Goal: Task Accomplishment & Management: Manage account settings

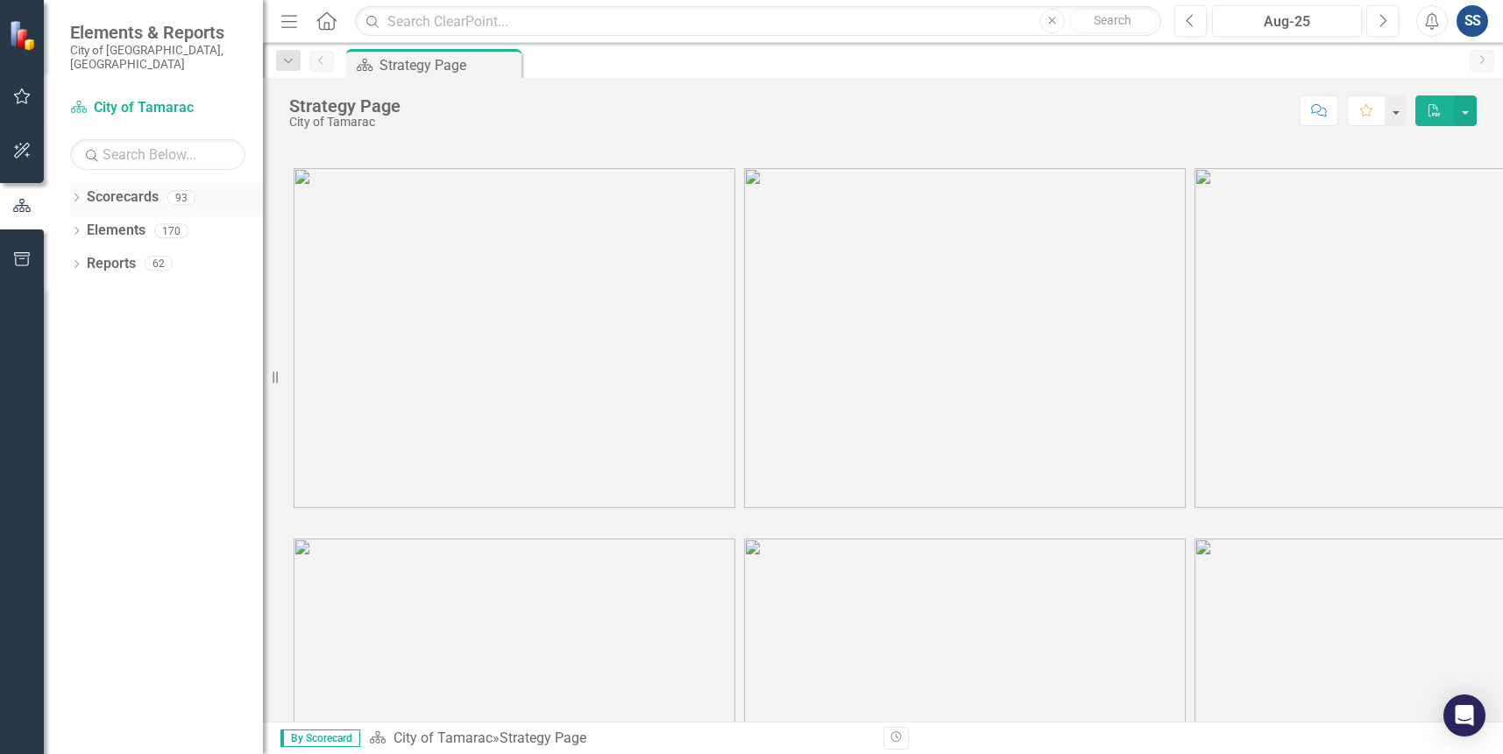
click at [78, 194] on icon at bounding box center [76, 198] width 4 height 8
click at [77, 191] on icon "Dropdown" at bounding box center [74, 197] width 10 height 12
click at [81, 228] on icon "Dropdown" at bounding box center [76, 233] width 12 height 10
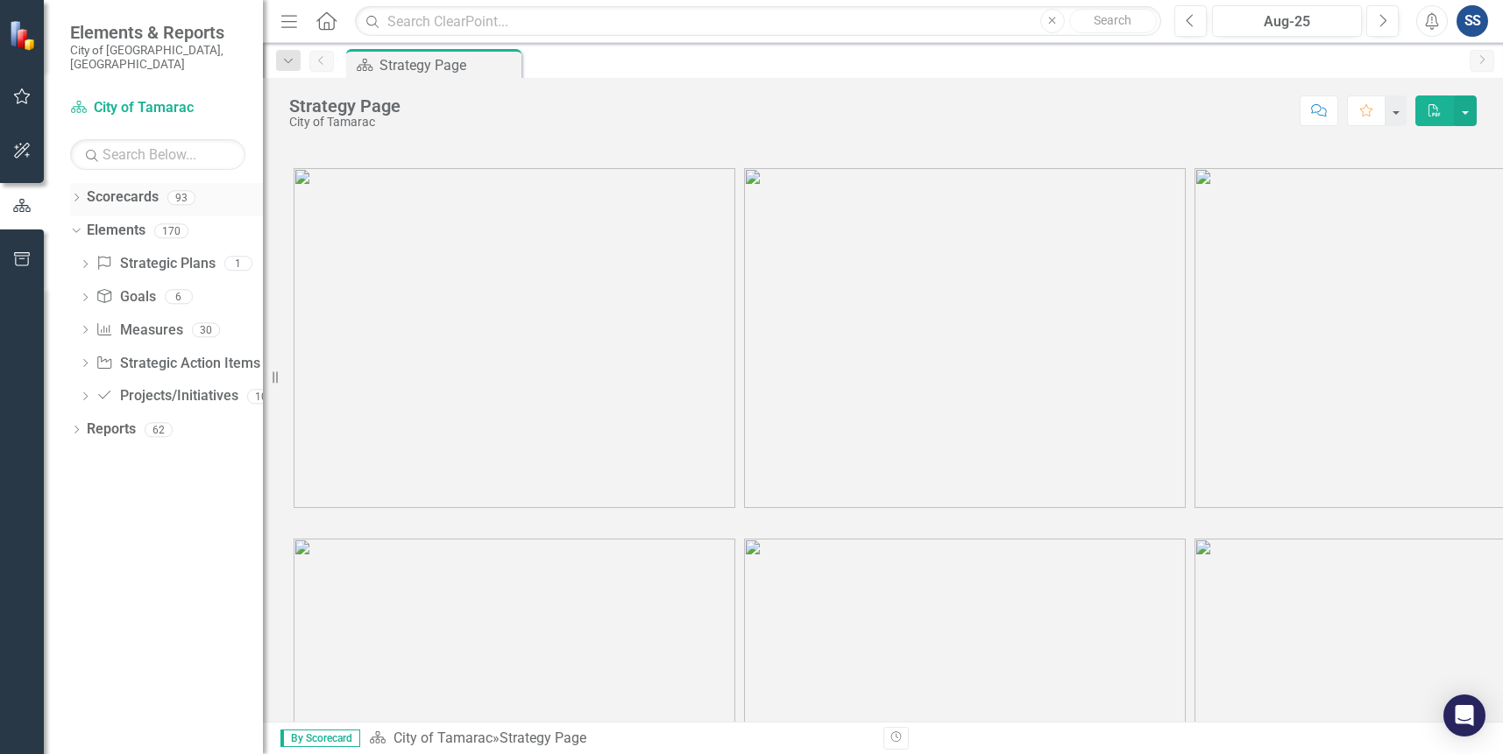
click at [76, 195] on icon "Dropdown" at bounding box center [76, 200] width 12 height 10
click at [88, 225] on icon "Dropdown" at bounding box center [85, 230] width 13 height 11
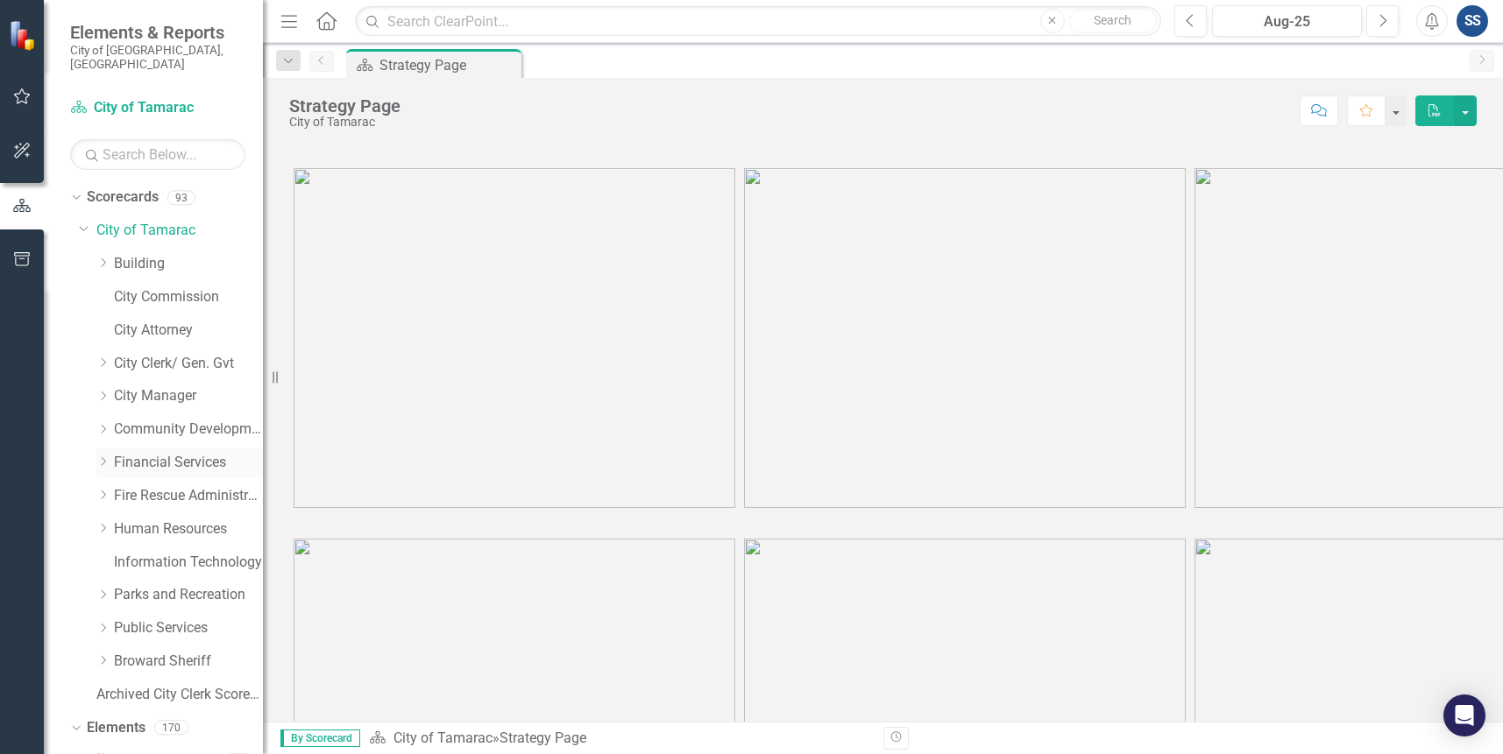
click at [109, 457] on icon "Dropdown" at bounding box center [102, 462] width 13 height 11
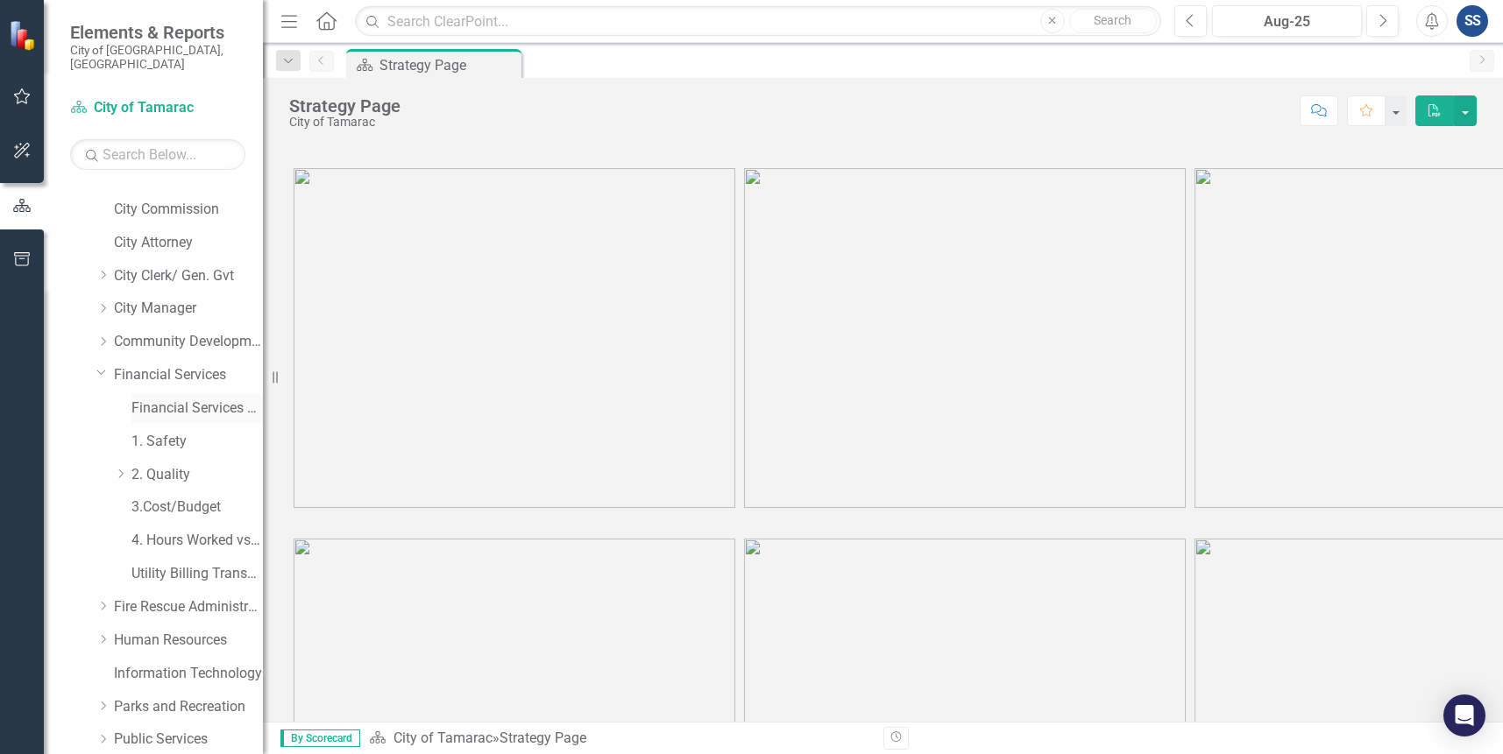
click at [140, 399] on link "Financial Services Scorecard" at bounding box center [196, 409] width 131 height 20
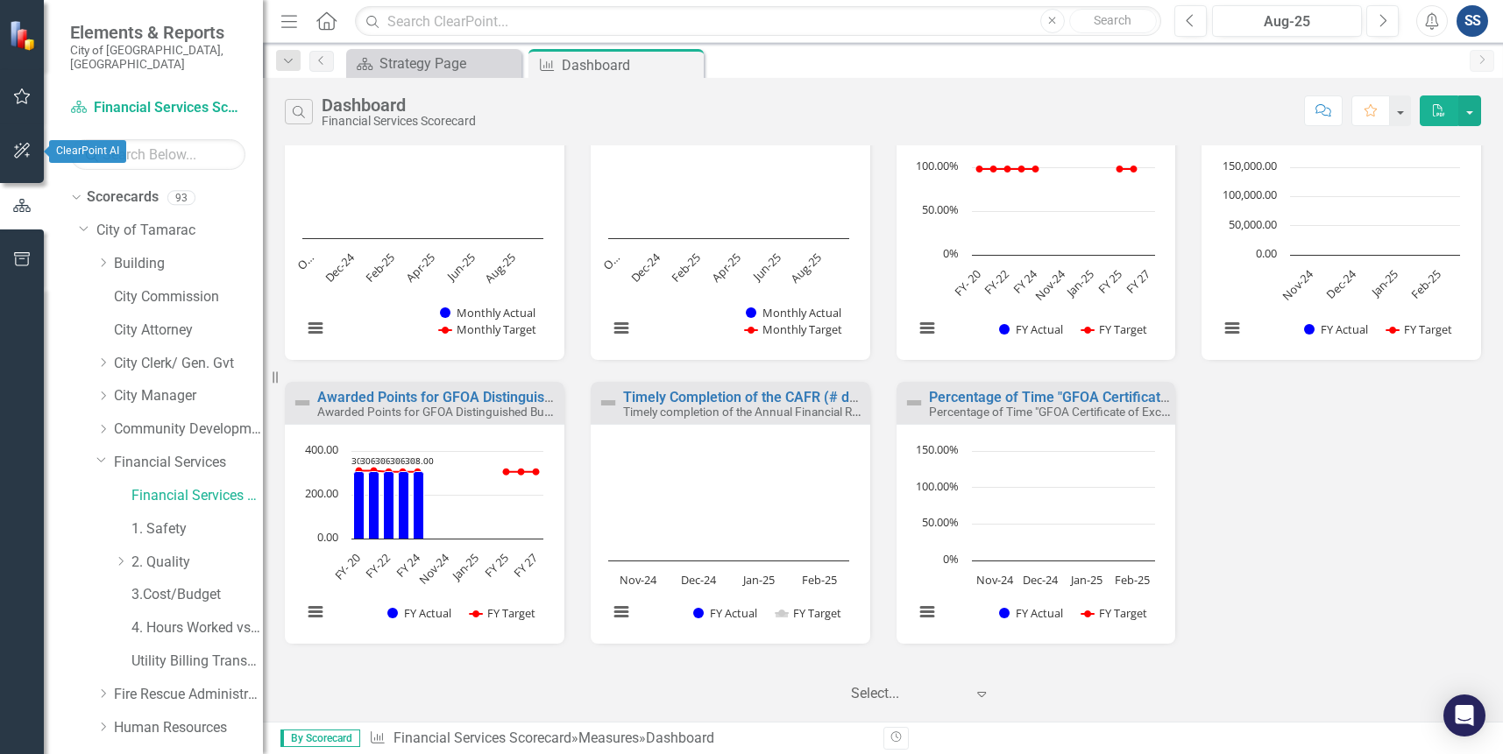
click at [9, 137] on button "button" at bounding box center [22, 151] width 39 height 37
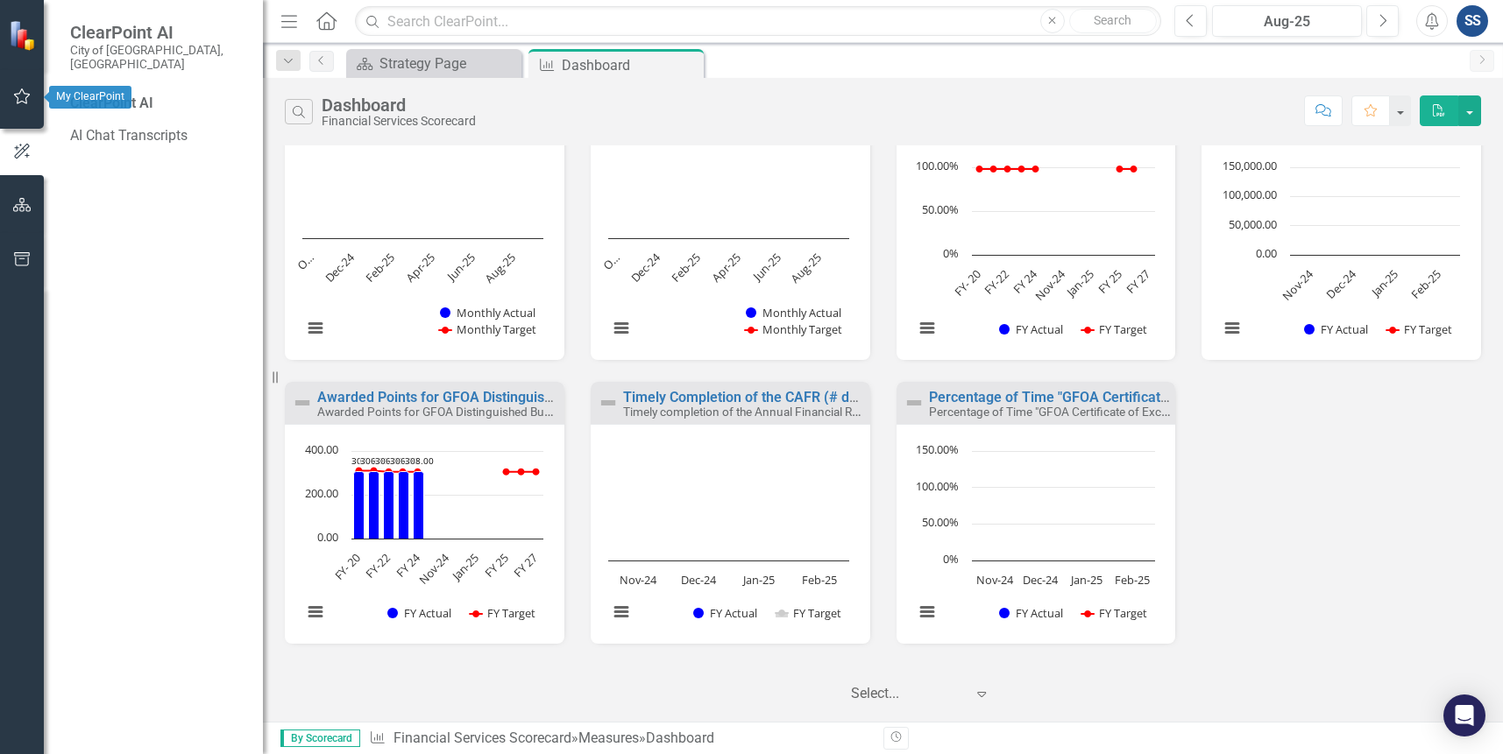
click at [27, 101] on icon "button" at bounding box center [22, 96] width 18 height 14
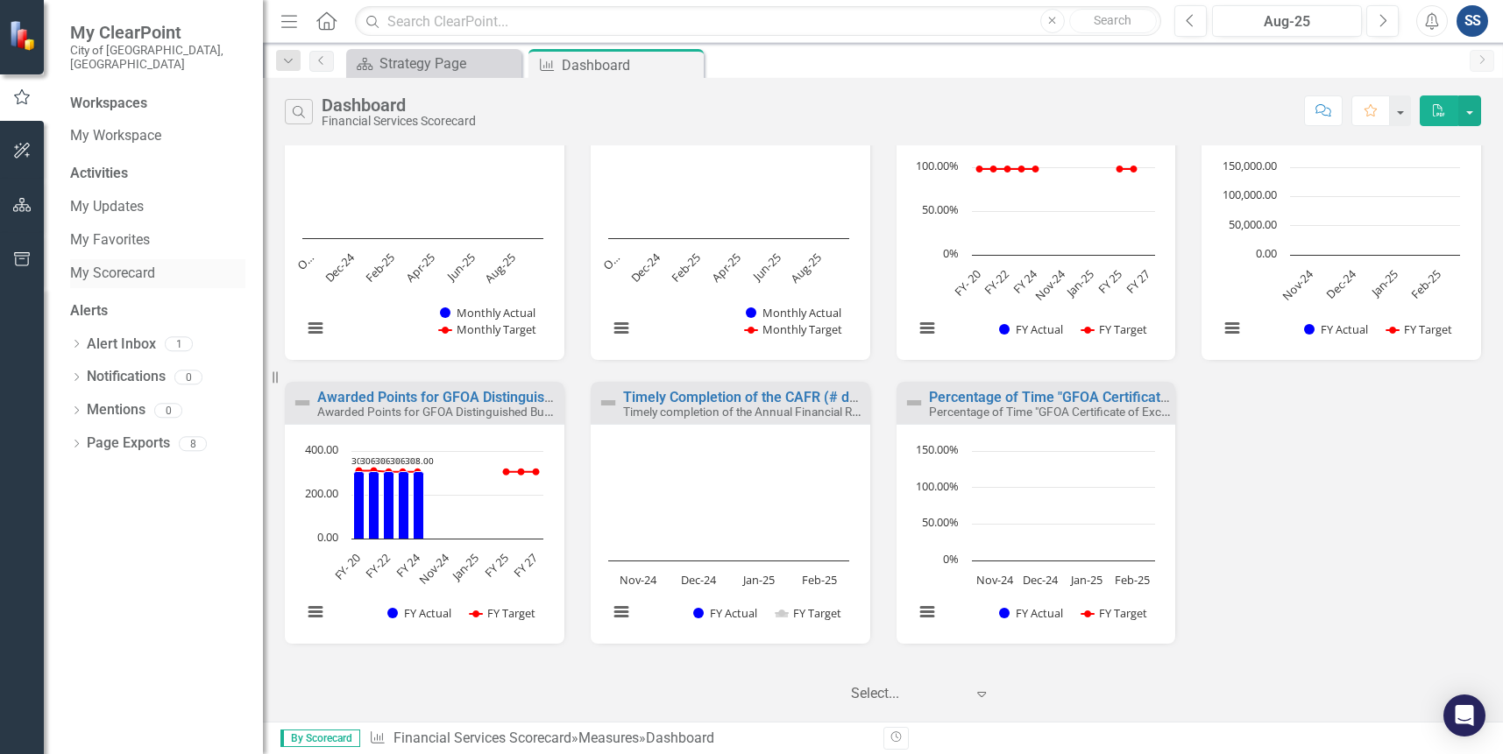
click at [97, 264] on link "My Scorecard" at bounding box center [157, 274] width 175 height 20
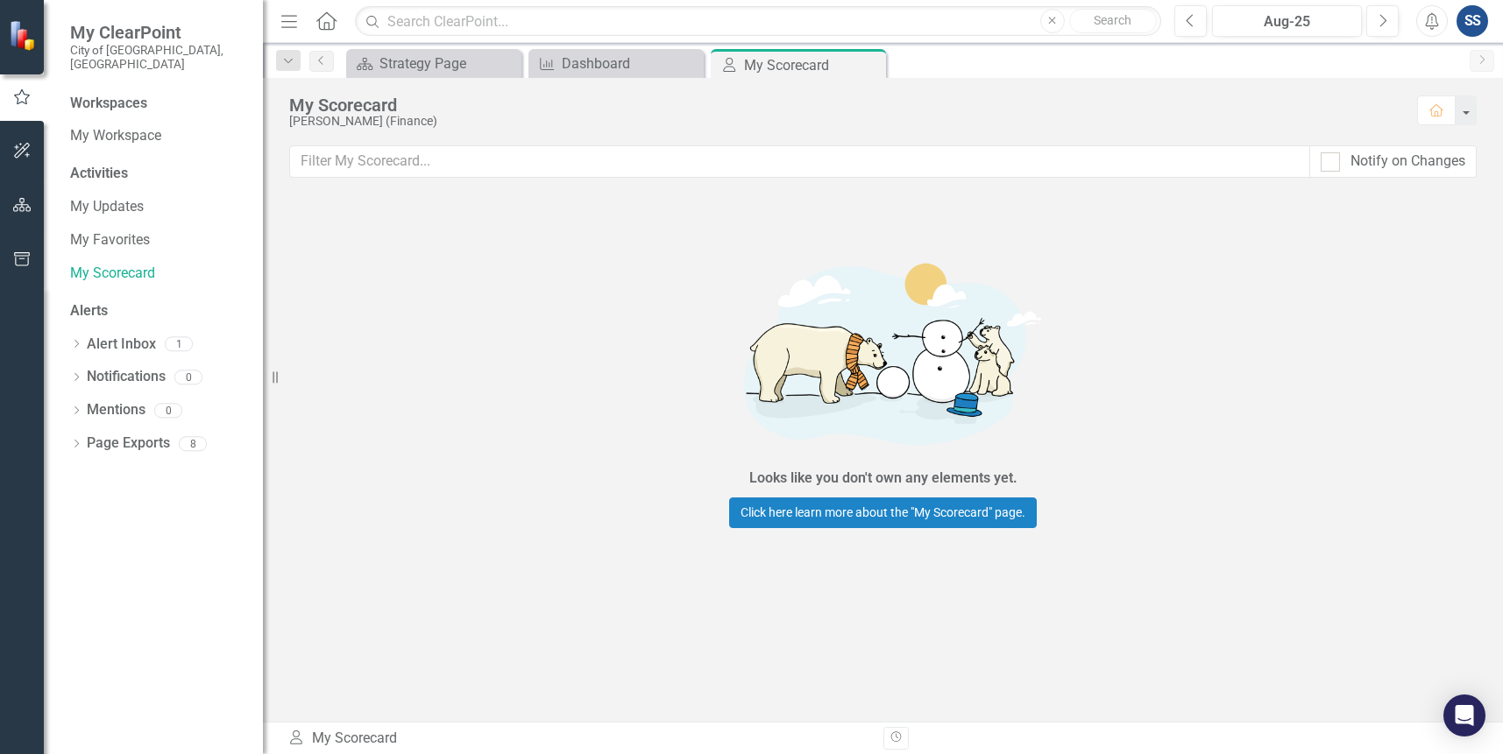
click at [22, 262] on icon "button" at bounding box center [22, 259] width 18 height 14
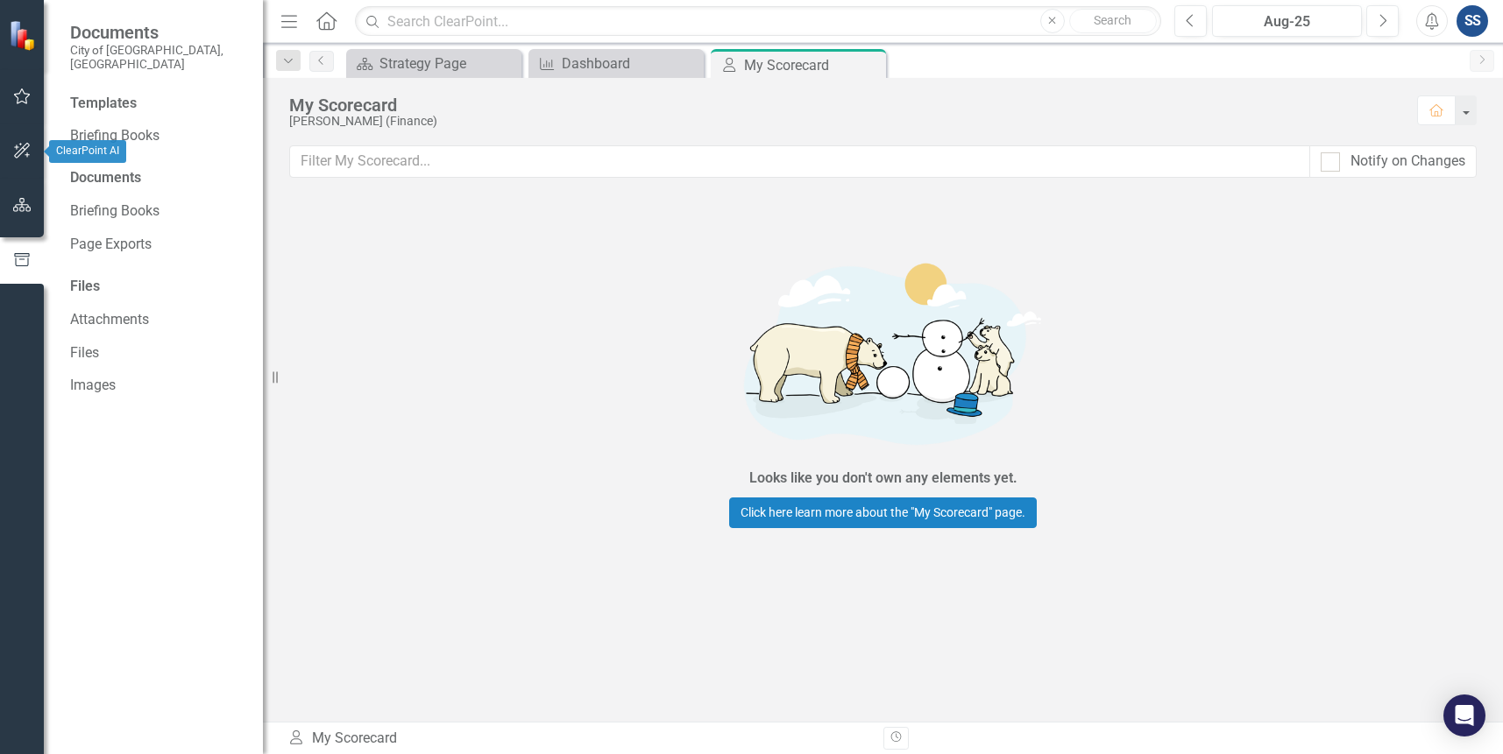
click at [23, 141] on button "button" at bounding box center [22, 151] width 39 height 37
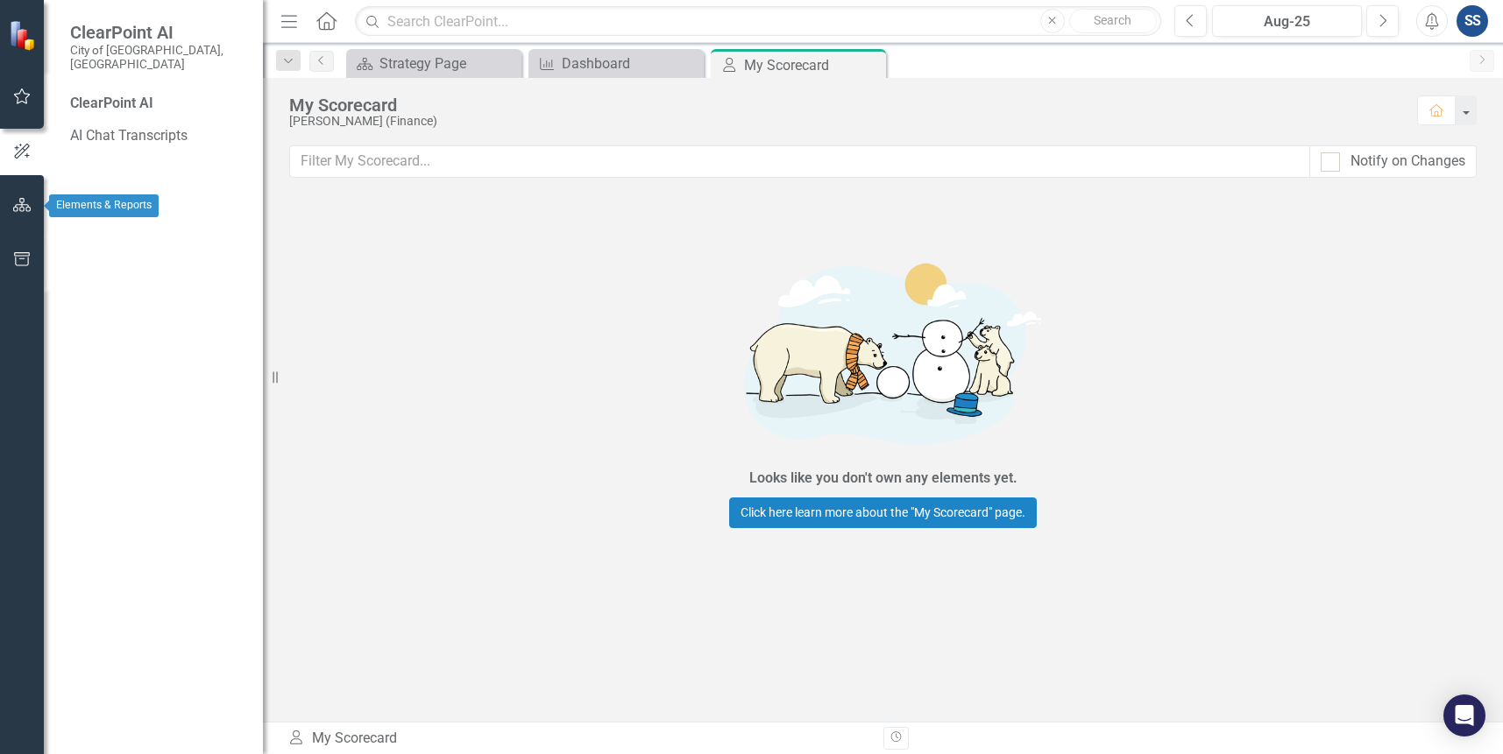
click at [25, 209] on icon "button" at bounding box center [22, 205] width 18 height 14
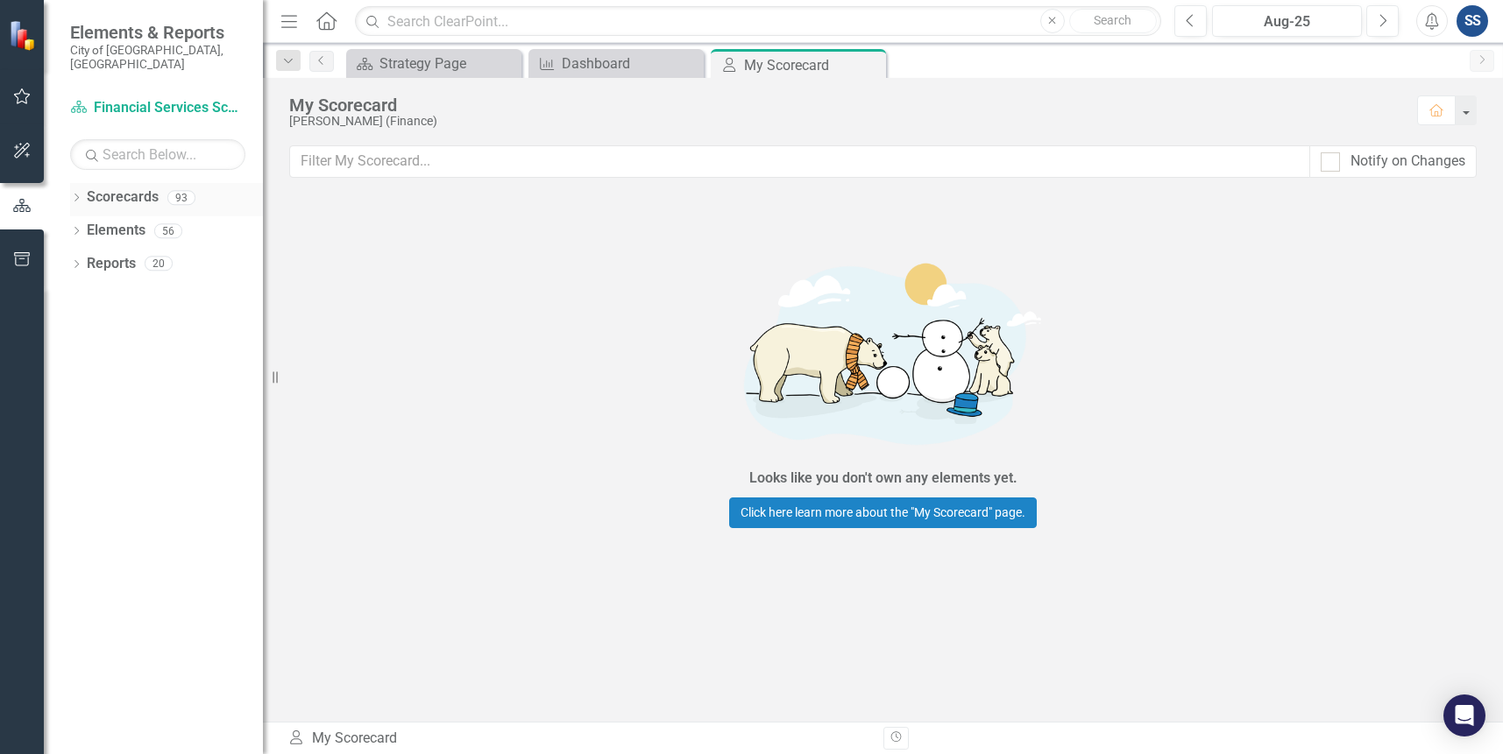
click at [83, 192] on div "Dropdown Scorecards 93" at bounding box center [166, 199] width 193 height 33
click at [153, 98] on link "Scorecard Financial Services Scorecard" at bounding box center [157, 108] width 175 height 20
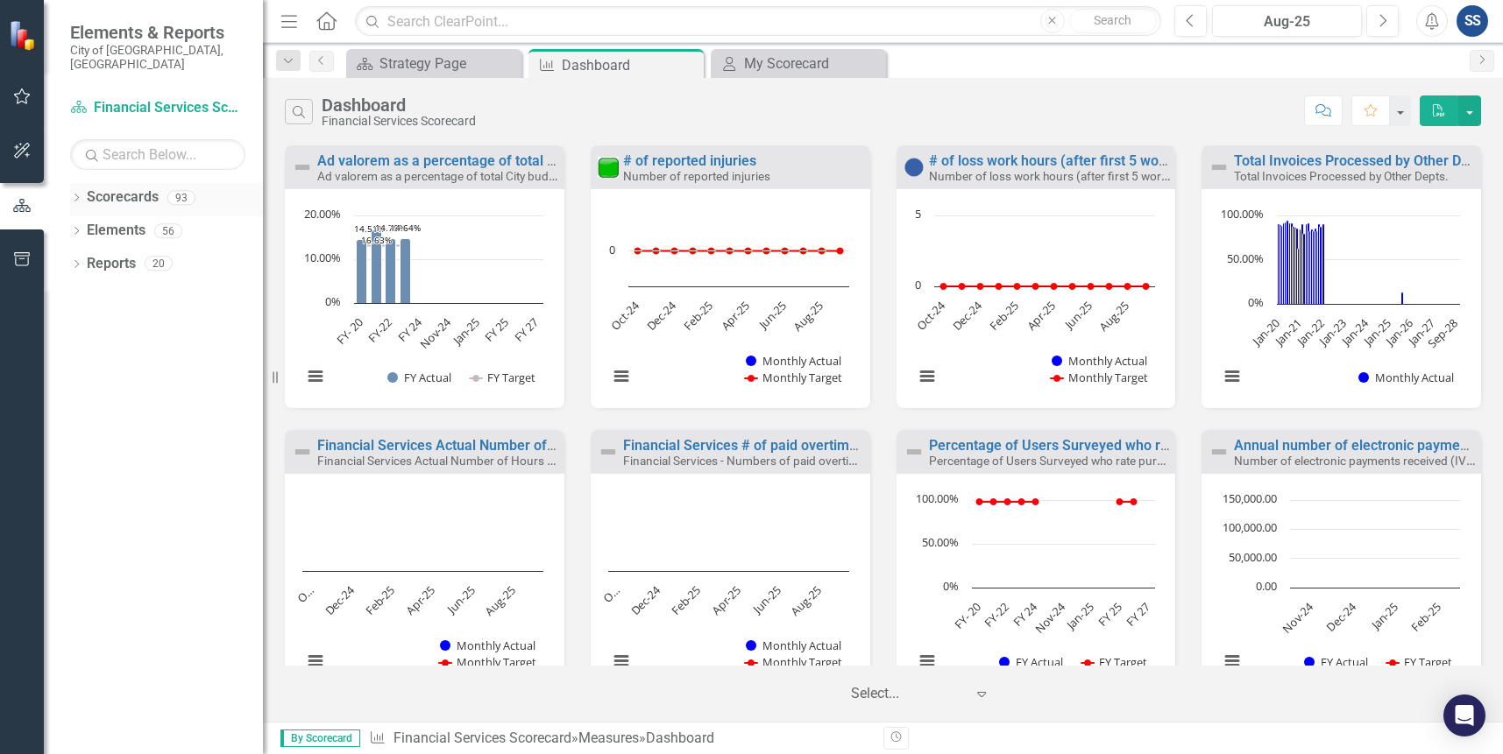
click at [82, 195] on icon "Dropdown" at bounding box center [76, 200] width 12 height 10
click at [79, 225] on icon "Dropdown" at bounding box center [85, 230] width 13 height 11
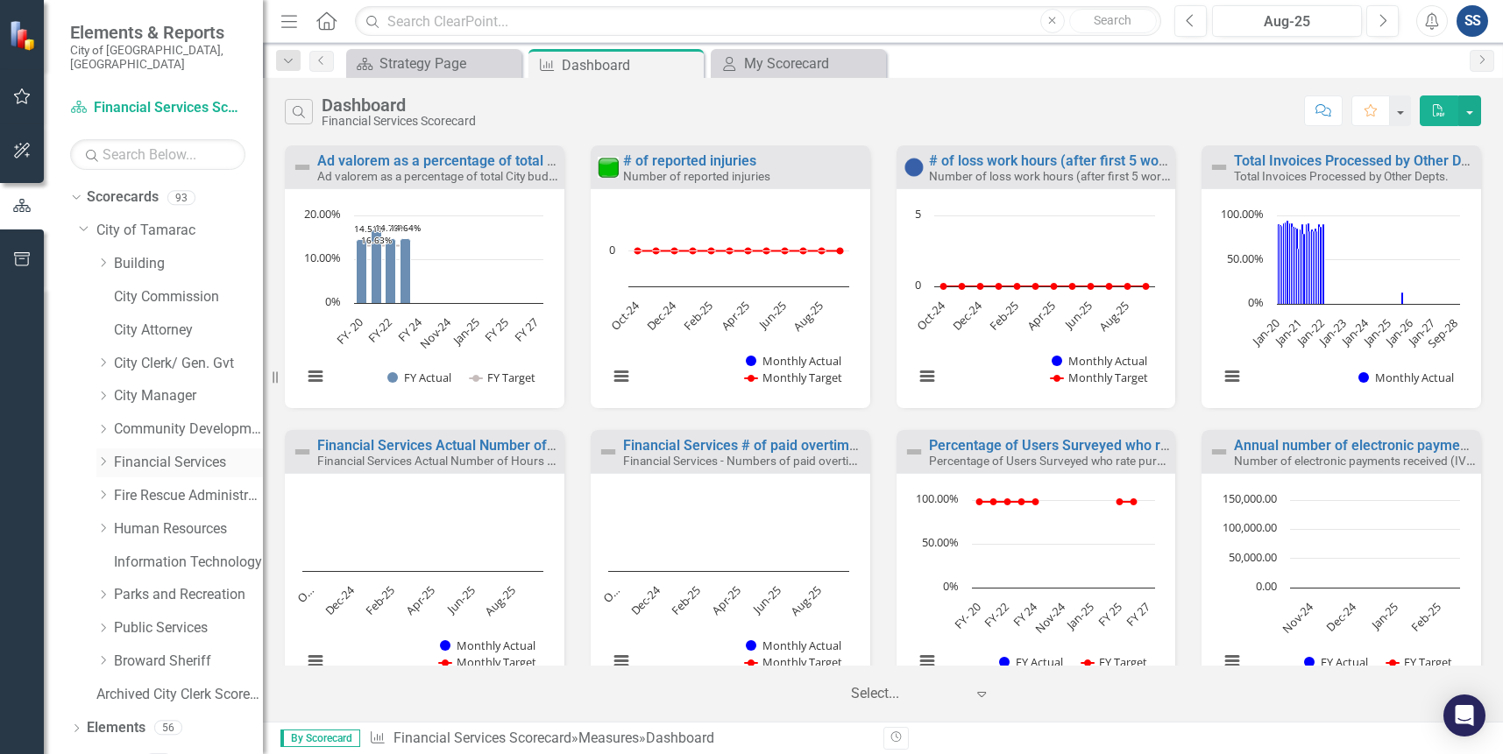
click at [103, 457] on icon "Dropdown" at bounding box center [102, 462] width 13 height 11
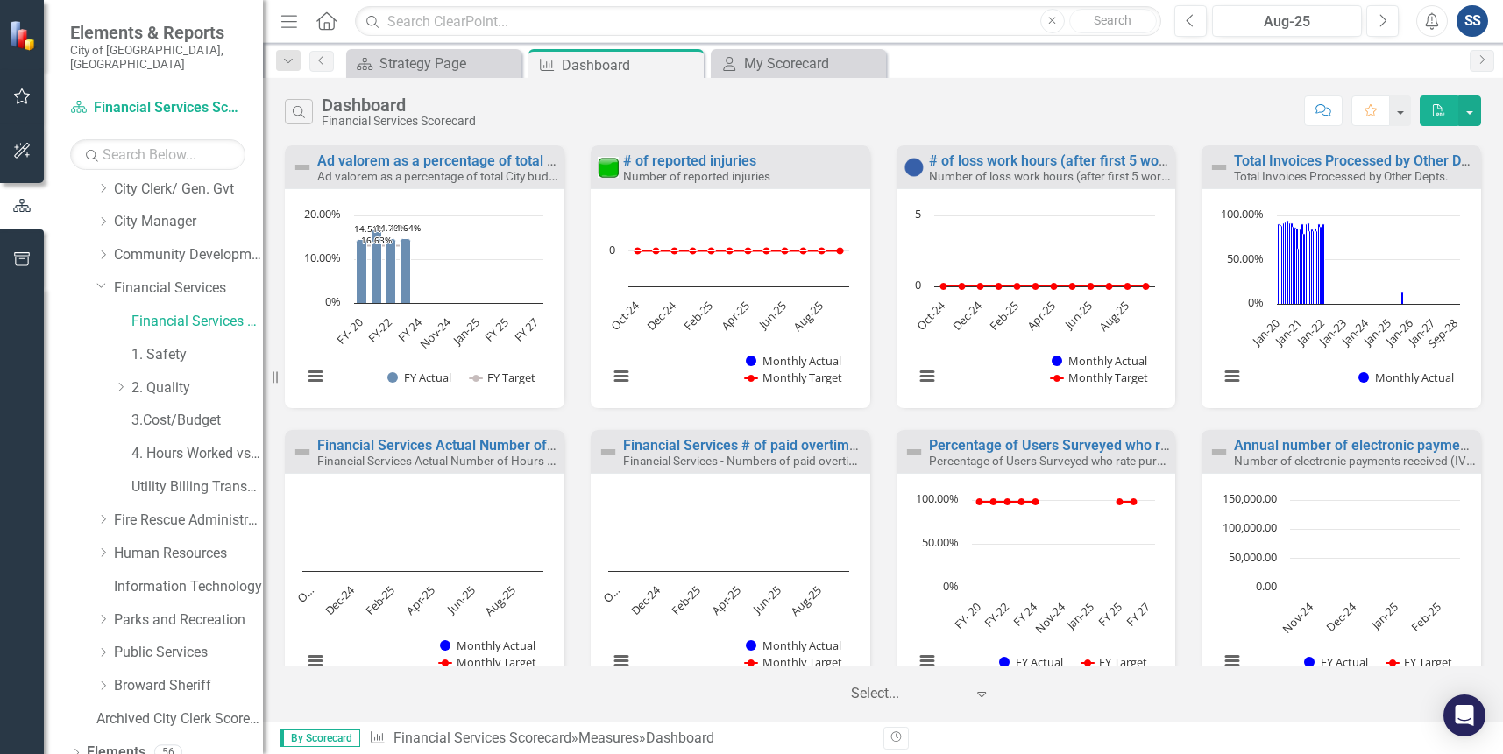
scroll to position [175, 0]
click at [192, 311] on link "Financial Services Scorecard" at bounding box center [196, 321] width 131 height 20
click at [781, 37] on div "Menu Home Search Close Search" at bounding box center [716, 20] width 881 height 33
click at [776, 50] on div "My Scorecard My Scorecard Close" at bounding box center [798, 63] width 175 height 29
click at [773, 67] on div "My Scorecard" at bounding box center [802, 64] width 116 height 22
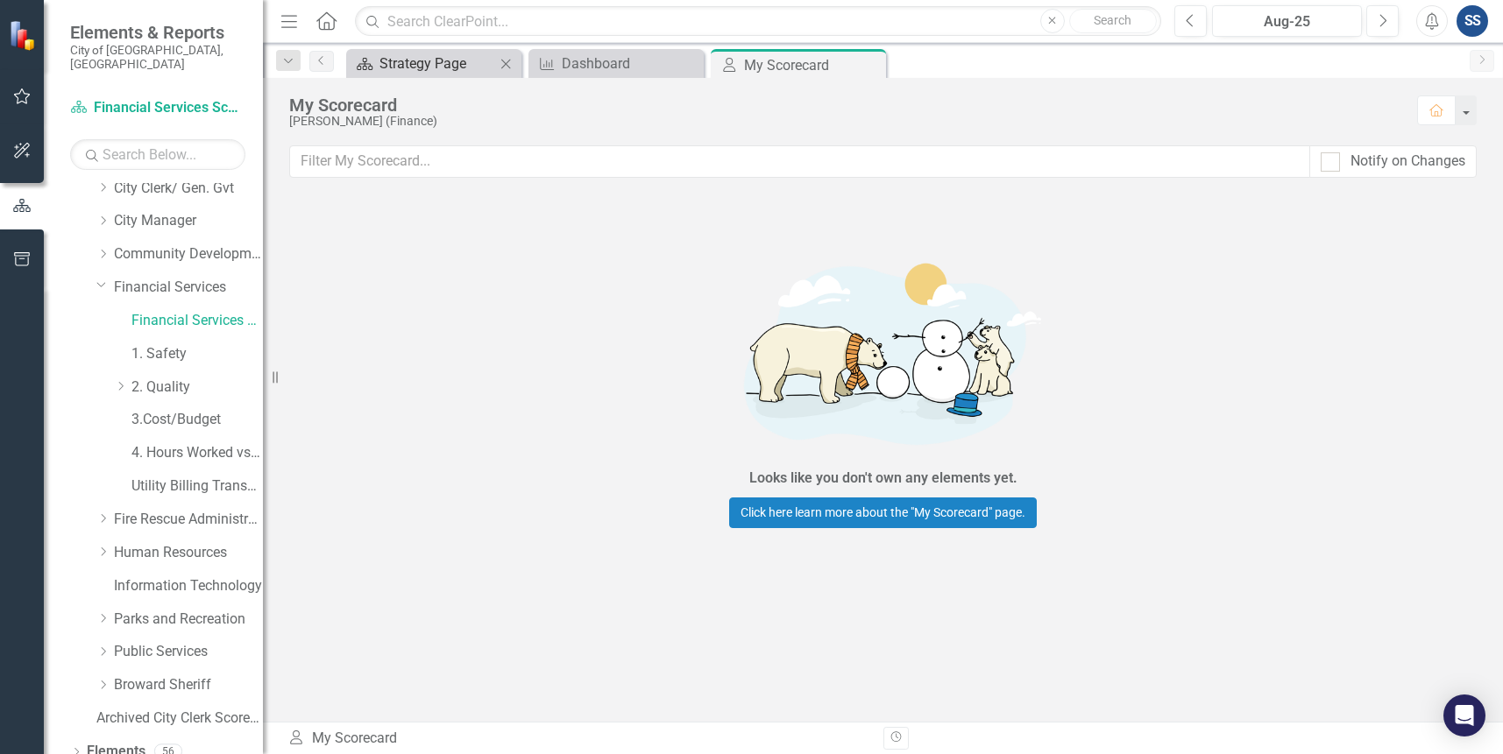
click at [408, 66] on div "Strategy Page" at bounding box center [437, 64] width 116 height 22
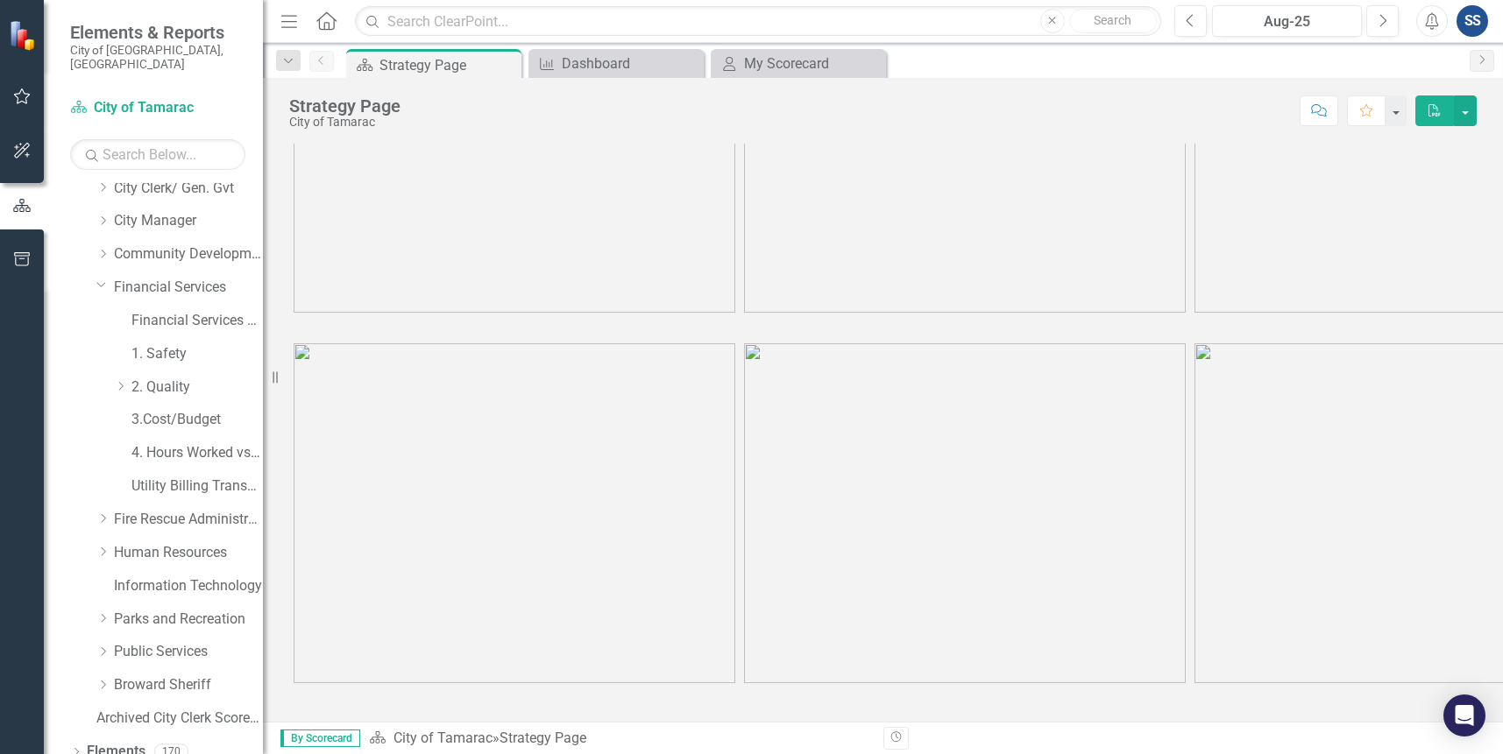
scroll to position [199, 0]
click at [125, 381] on icon "Dropdown" at bounding box center [120, 386] width 13 height 11
click at [171, 311] on link "Financial Services Scorecard" at bounding box center [196, 321] width 131 height 20
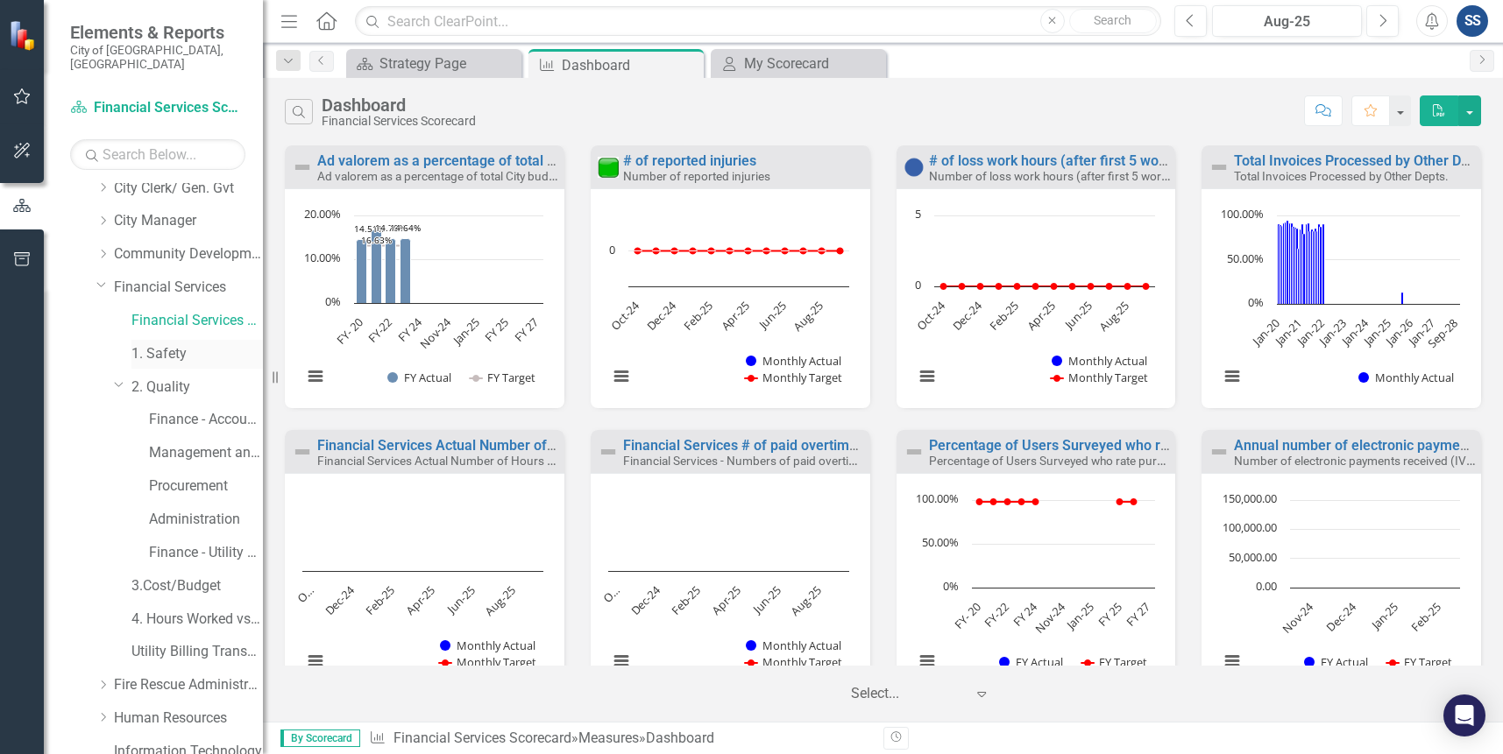
click at [170, 344] on link "1. Safety" at bounding box center [196, 354] width 131 height 20
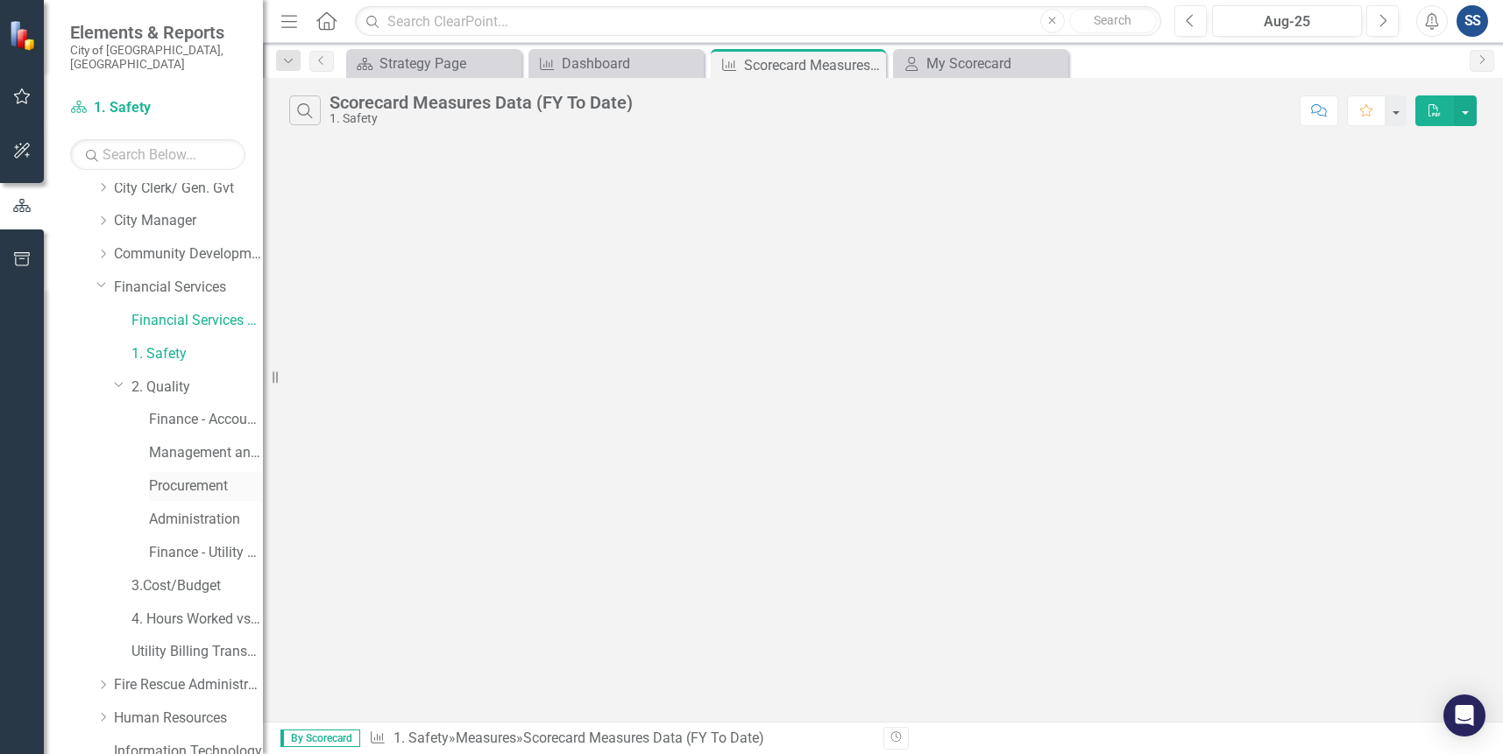
click at [189, 477] on link "Procurement" at bounding box center [206, 487] width 114 height 20
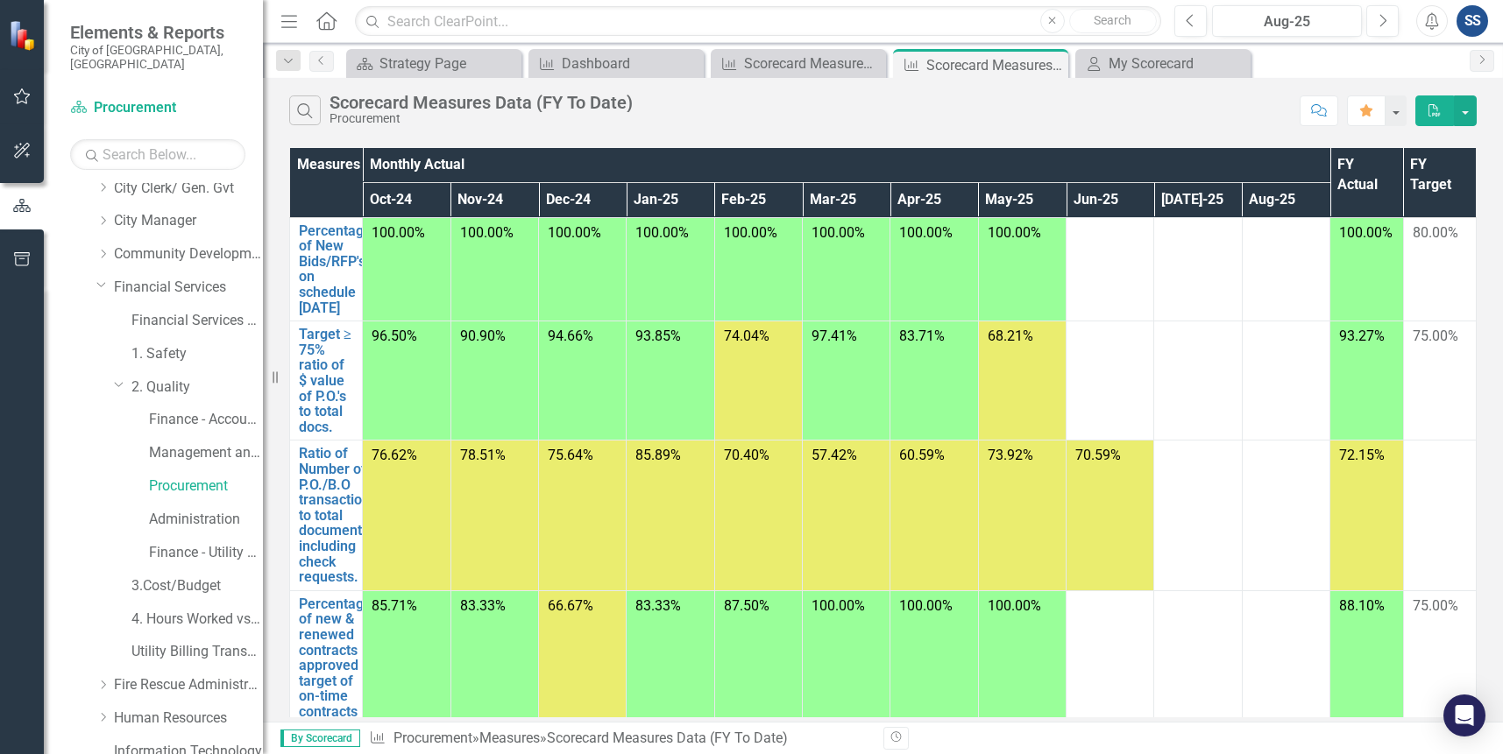
click at [1116, 396] on td at bounding box center [1110, 381] width 88 height 119
click at [1049, 407] on td "68.21%" at bounding box center [1022, 381] width 88 height 119
click at [1087, 393] on td at bounding box center [1110, 381] width 88 height 119
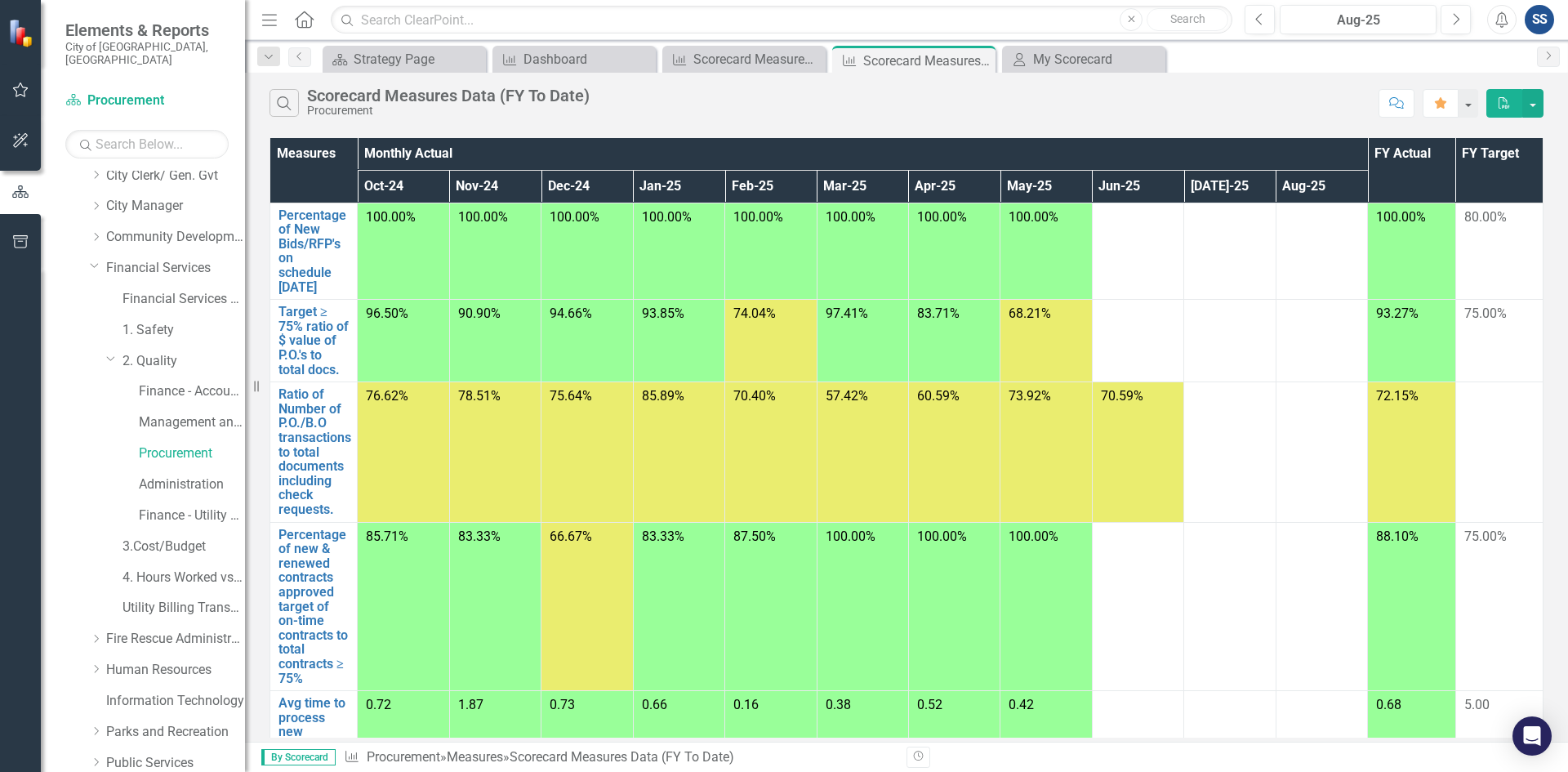
click at [1100, 345] on td at bounding box center [1138, 341] width 91 height 83
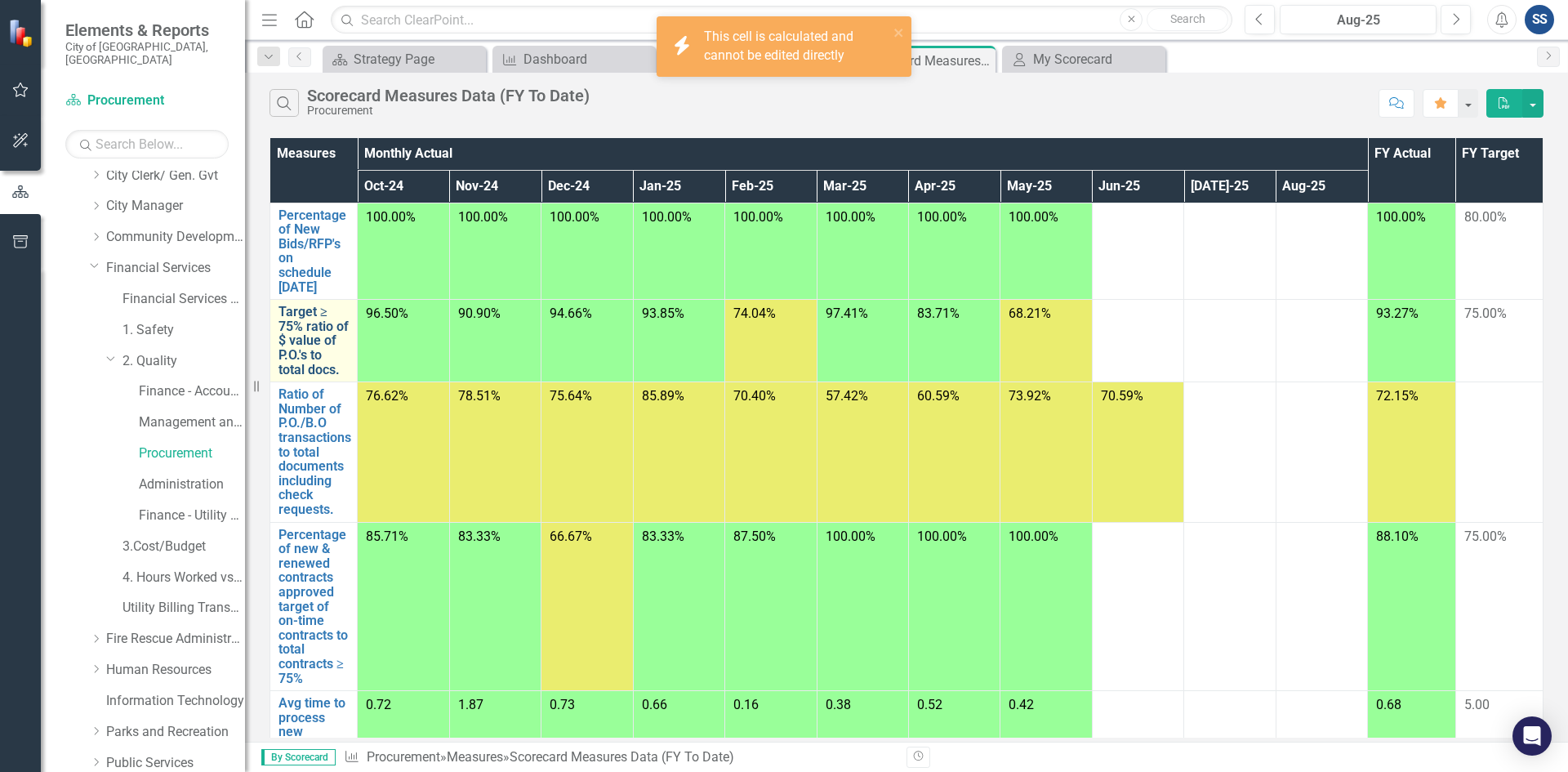
click at [301, 351] on link "Target ≥ 75% ratio of $ value of P.O.'s to total docs." at bounding box center [313, 340] width 70 height 72
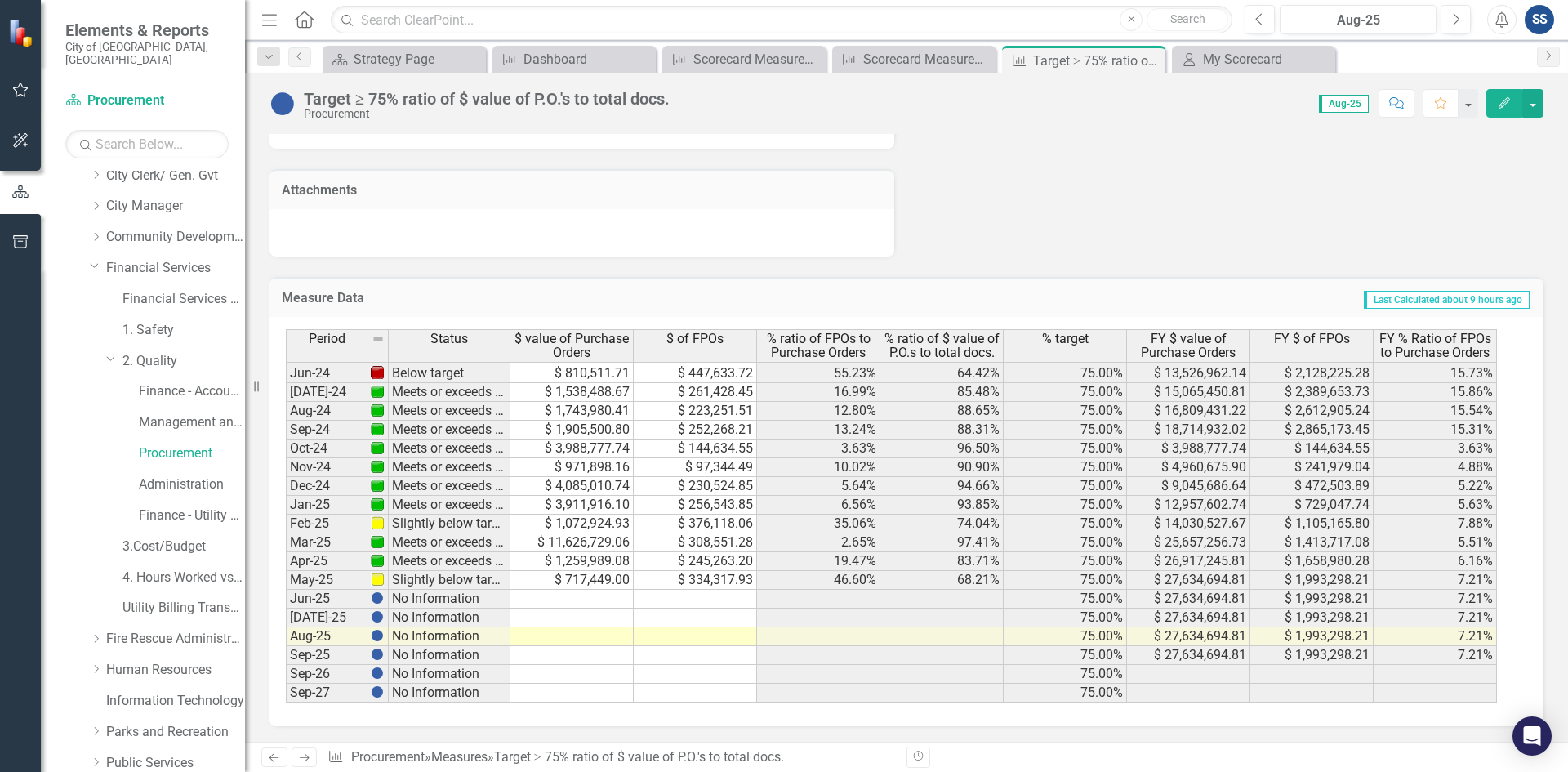
scroll to position [1657, 0]
click at [588, 598] on td at bounding box center [572, 599] width 123 height 19
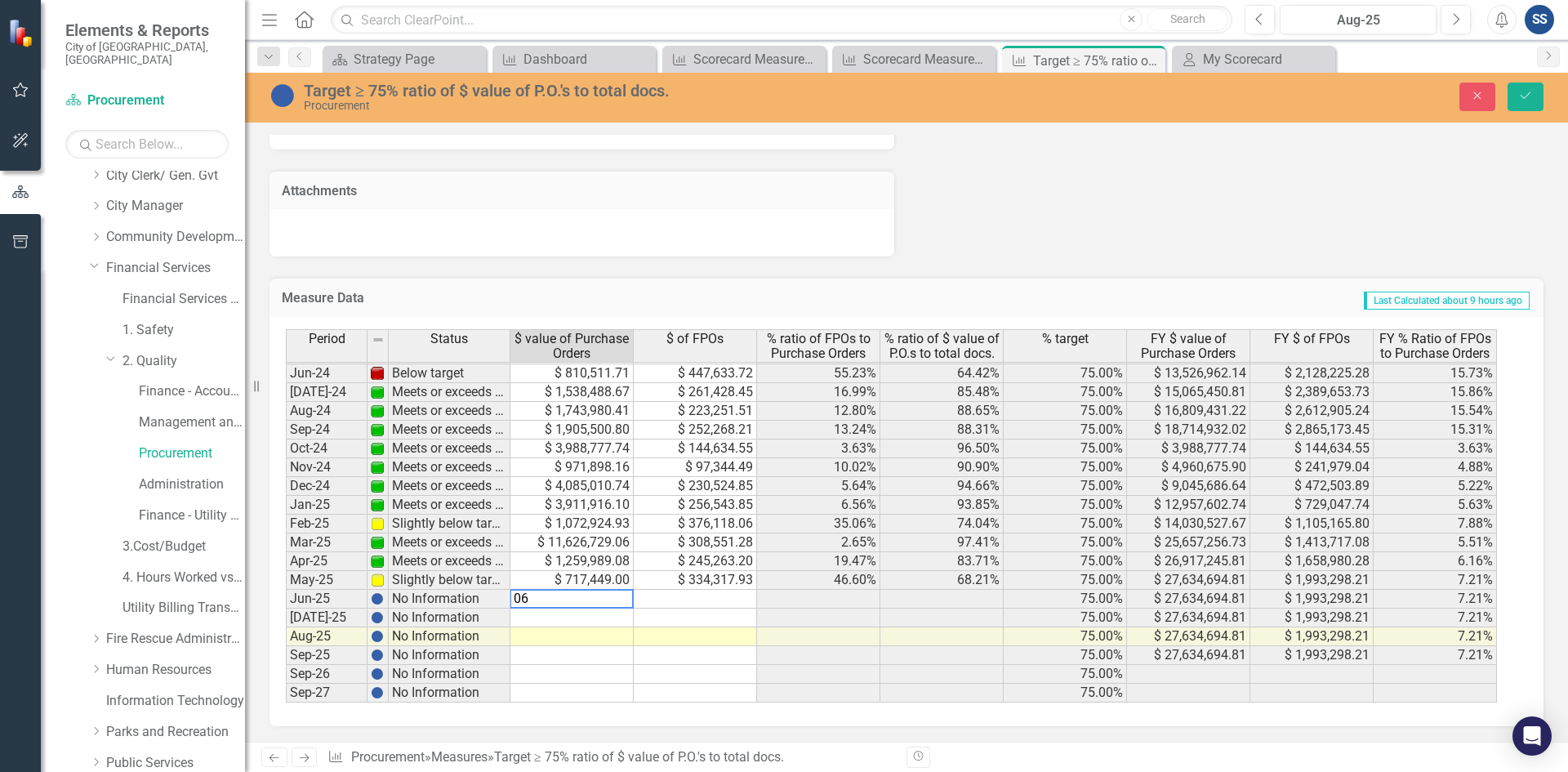
type textarea "0"
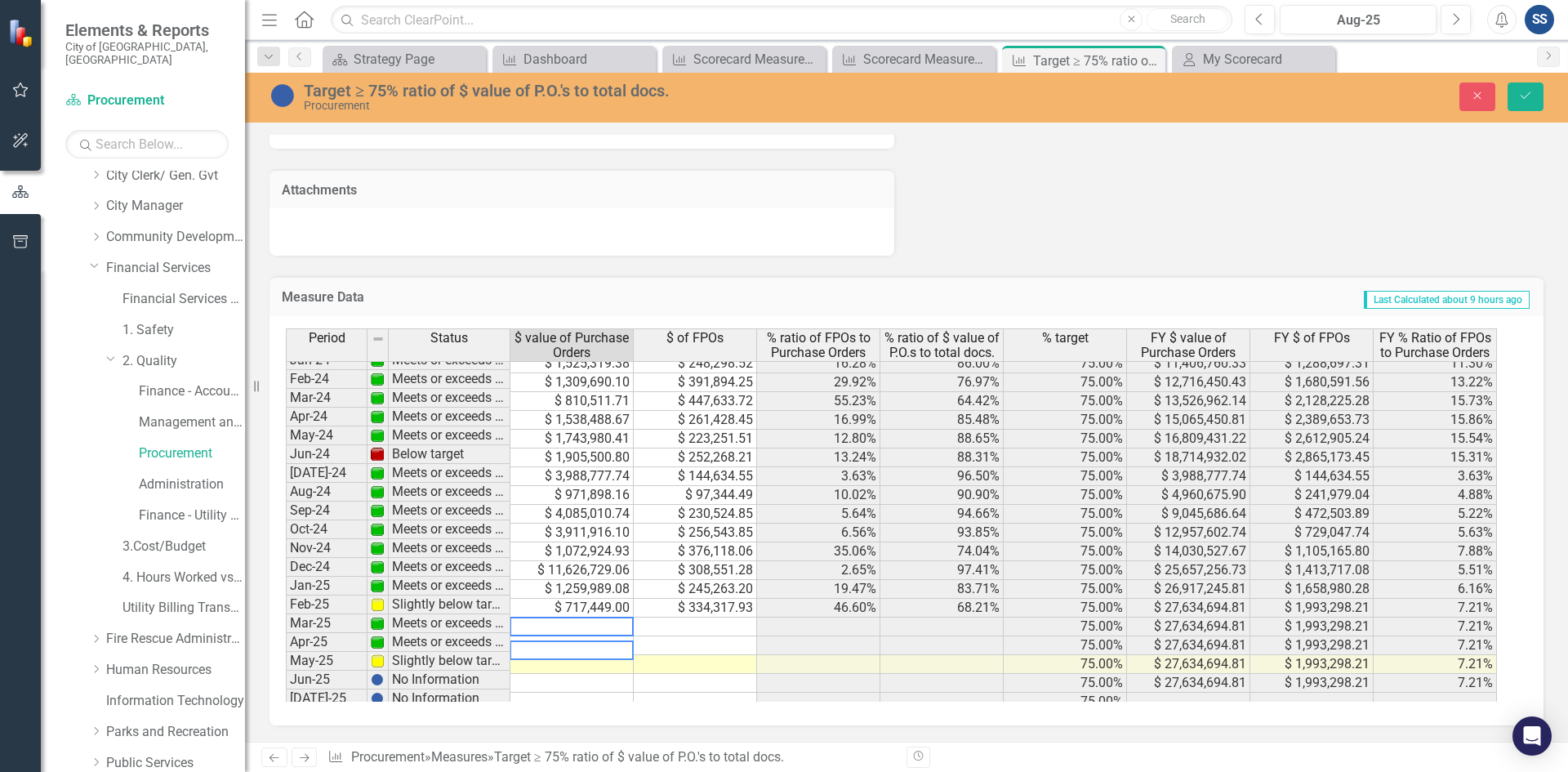
scroll to position [600, 0]
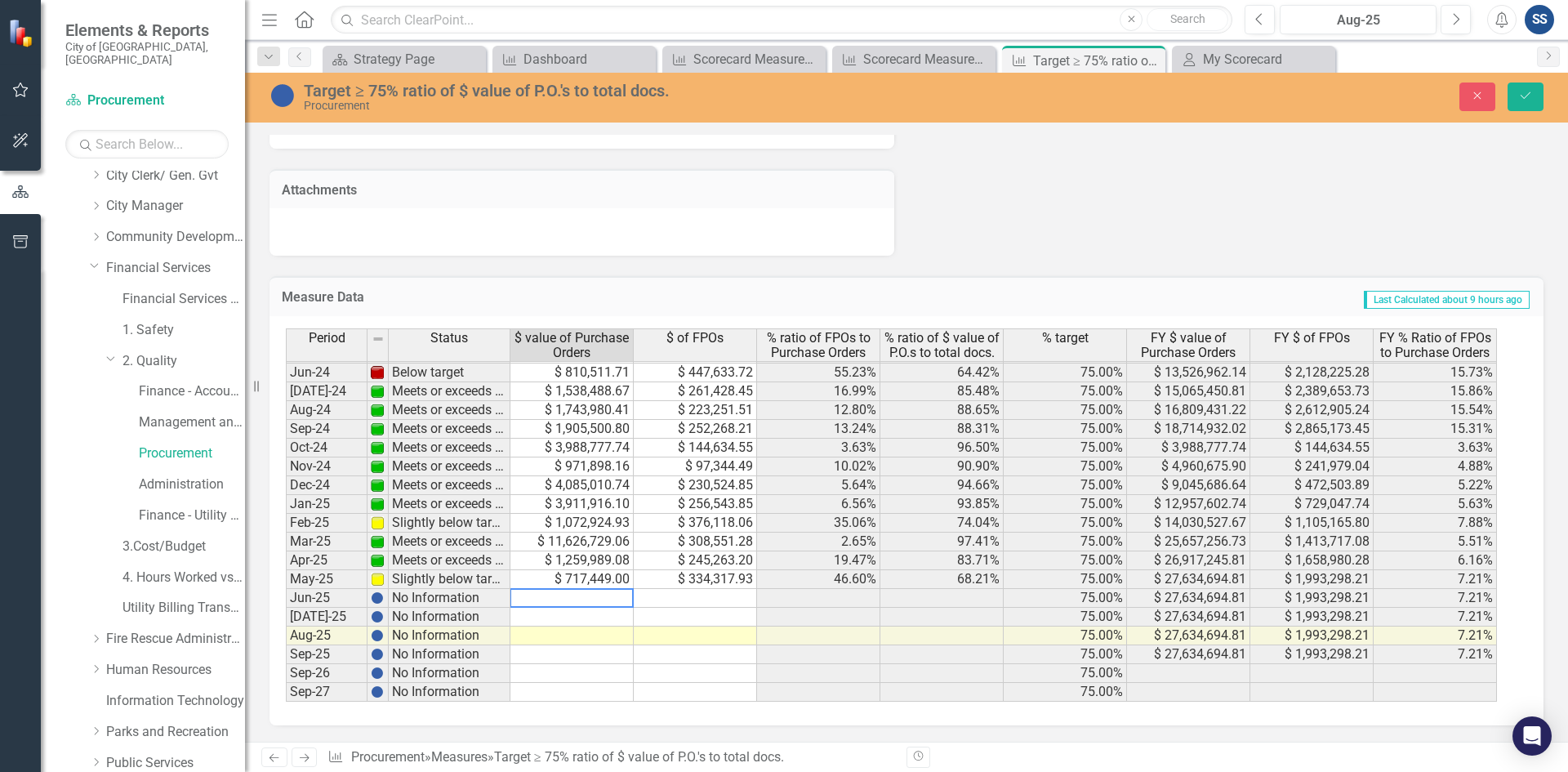
click at [460, 602] on td "No Information" at bounding box center [449, 599] width 122 height 19
click at [551, 598] on td at bounding box center [572, 599] width 123 height 19
click at [1400, 99] on icon "Close" at bounding box center [1478, 95] width 15 height 11
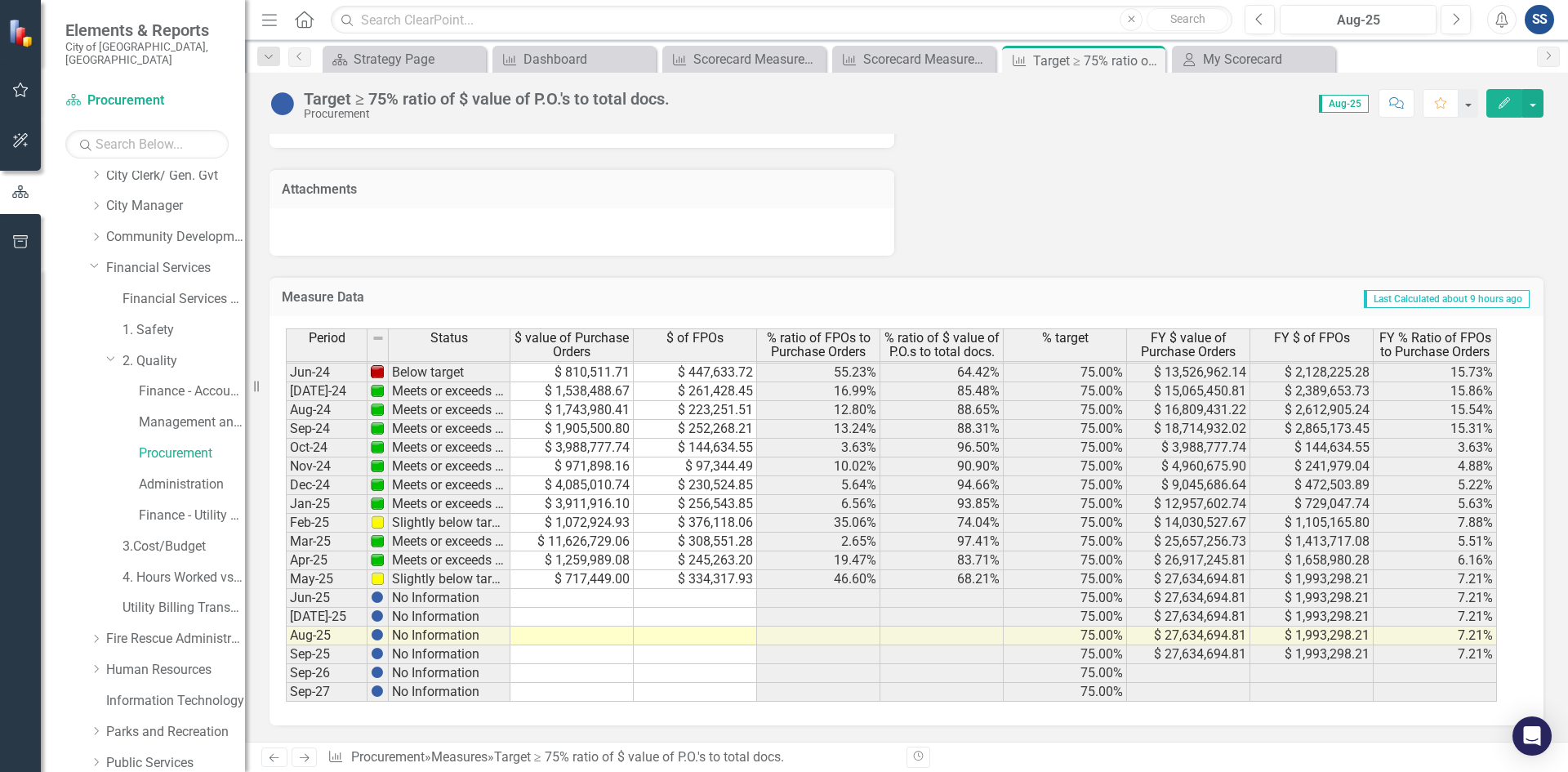
scroll to position [1657, 0]
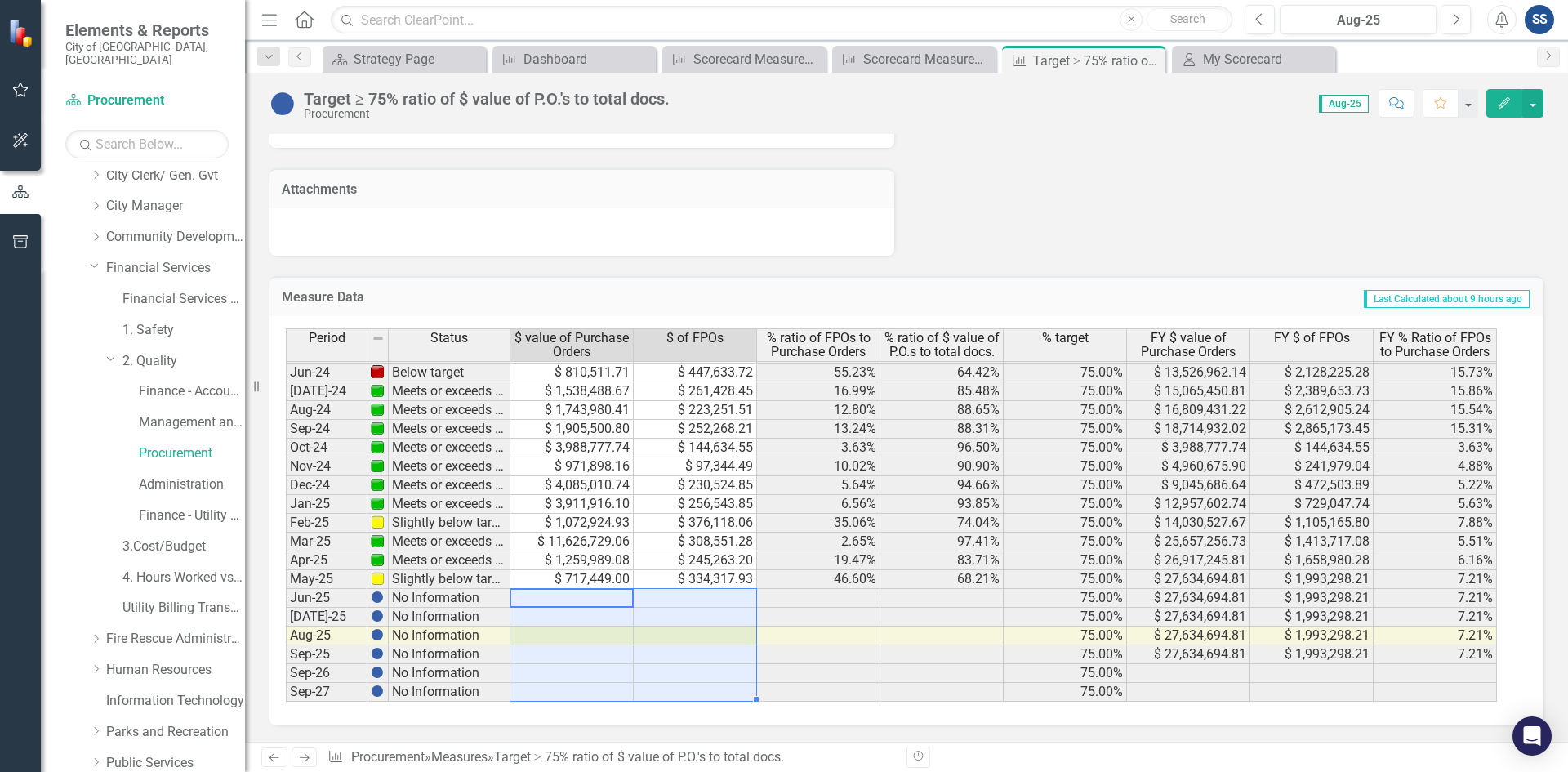
drag, startPoint x: 600, startPoint y: 594, endPoint x: 665, endPoint y: 700, distance: 124.3
click at [286, 700] on div "Period Status $ value of Purchase Orders $ of FPOs % ratio of FPOs to Purchase …" at bounding box center [286, 393] width 0 height 617
drag, startPoint x: 872, startPoint y: 578, endPoint x: 803, endPoint y: 613, distance: 77.4
click at [871, 579] on td "46.60%" at bounding box center [818, 580] width 123 height 19
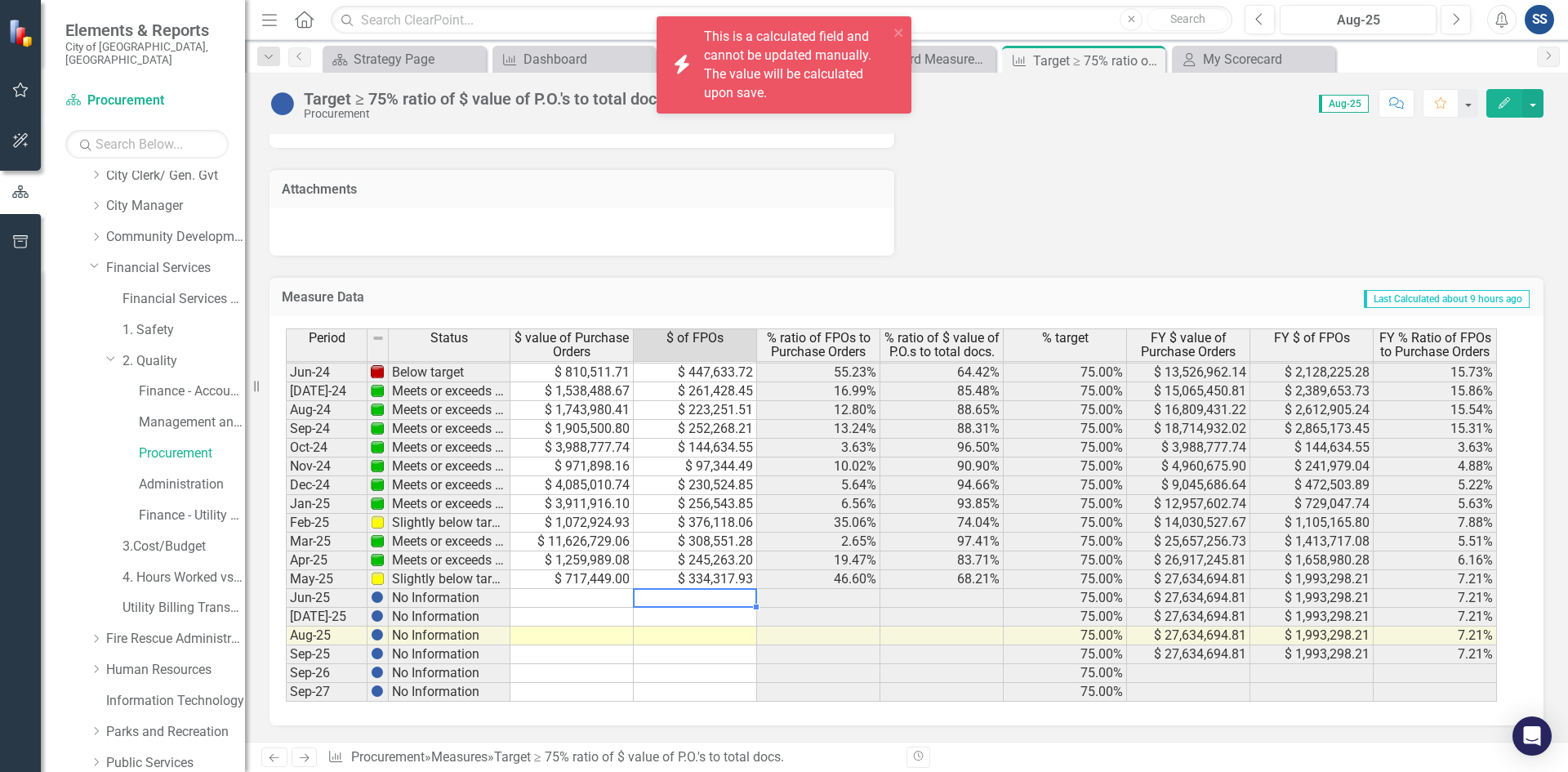
click at [701, 591] on td at bounding box center [695, 599] width 123 height 19
click at [700, 585] on td "$ 334,317.93" at bounding box center [695, 580] width 123 height 19
type textarea "7"
click at [695, 601] on td at bounding box center [695, 599] width 123 height 19
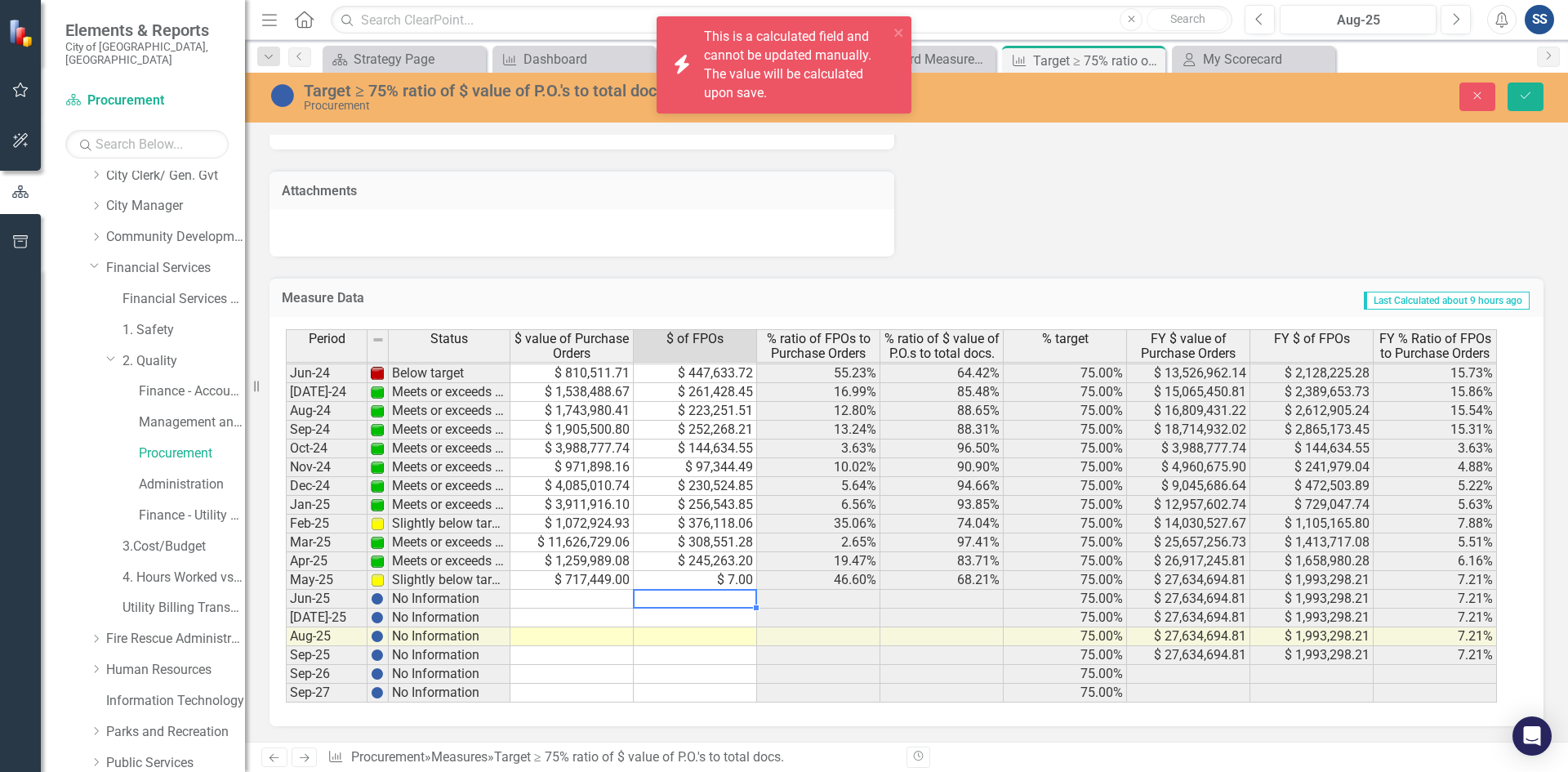
click at [286, 606] on div "Period Status $ value of Purchase Orders $ of FPOs % ratio of FPOs to Purchase …" at bounding box center [286, 394] width 0 height 617
click at [586, 598] on td at bounding box center [572, 600] width 123 height 19
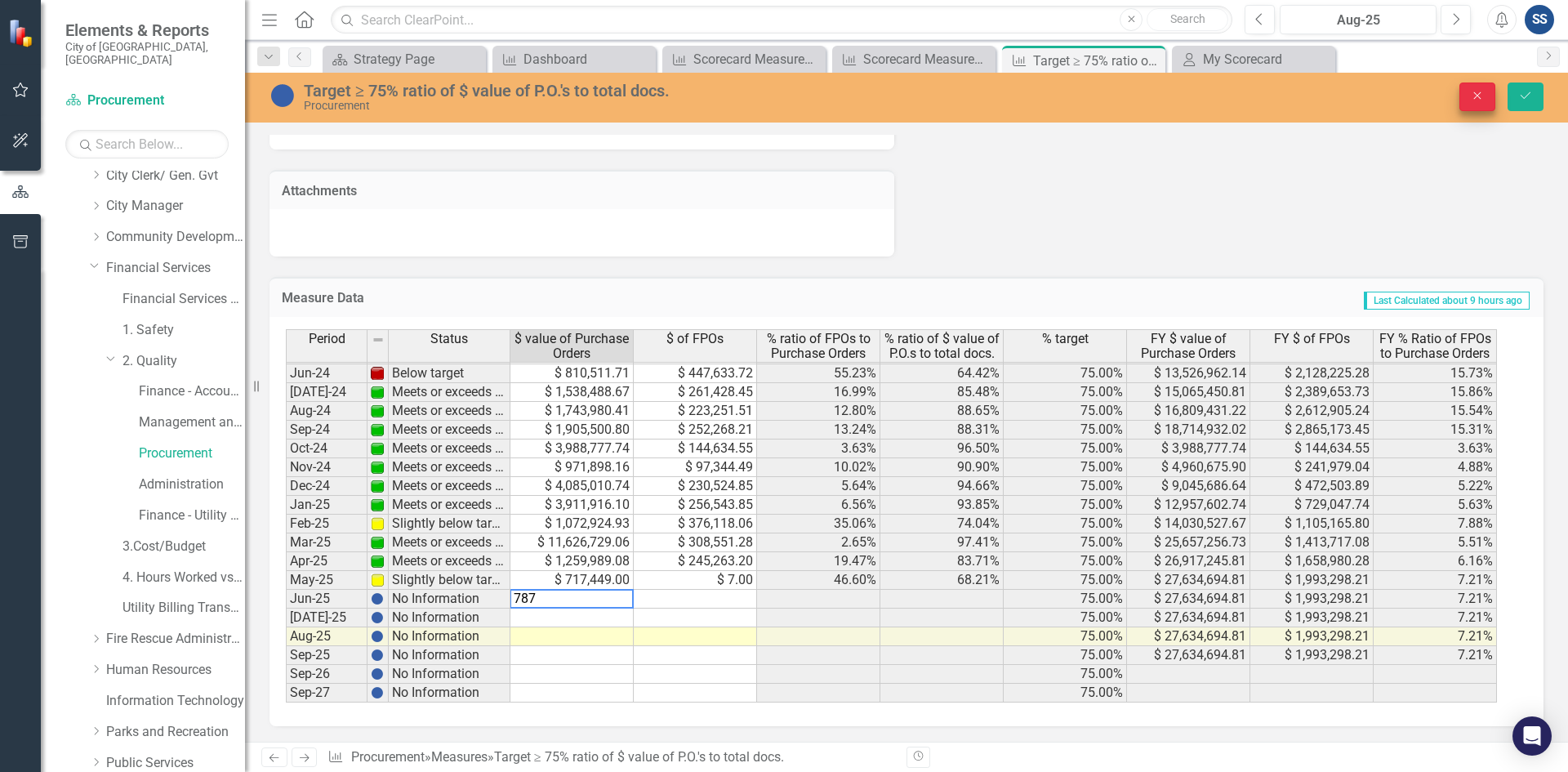
type textarea "787"
click at [1400, 99] on icon "button" at bounding box center [1479, 96] width 7 height 7
